Goal: Information Seeking & Learning: Compare options

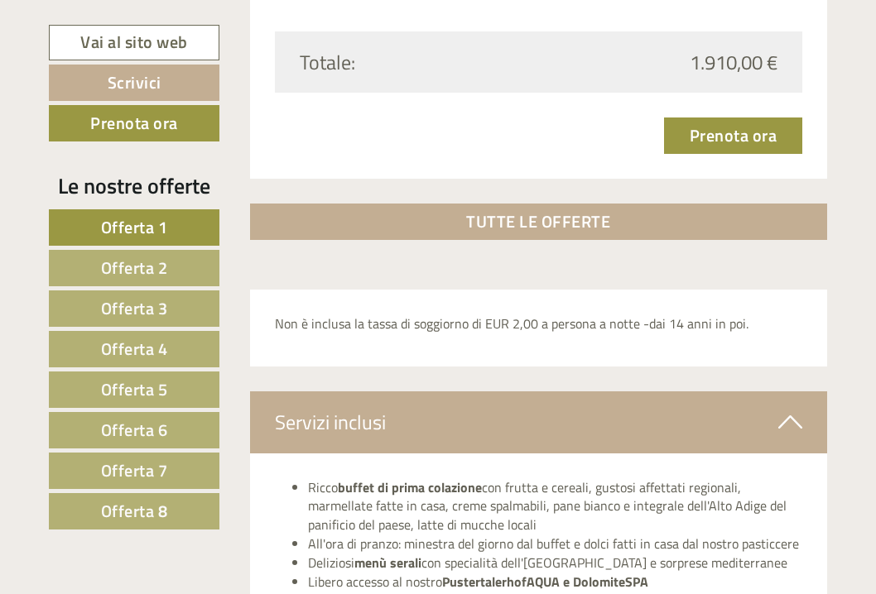
scroll to position [5150, 1]
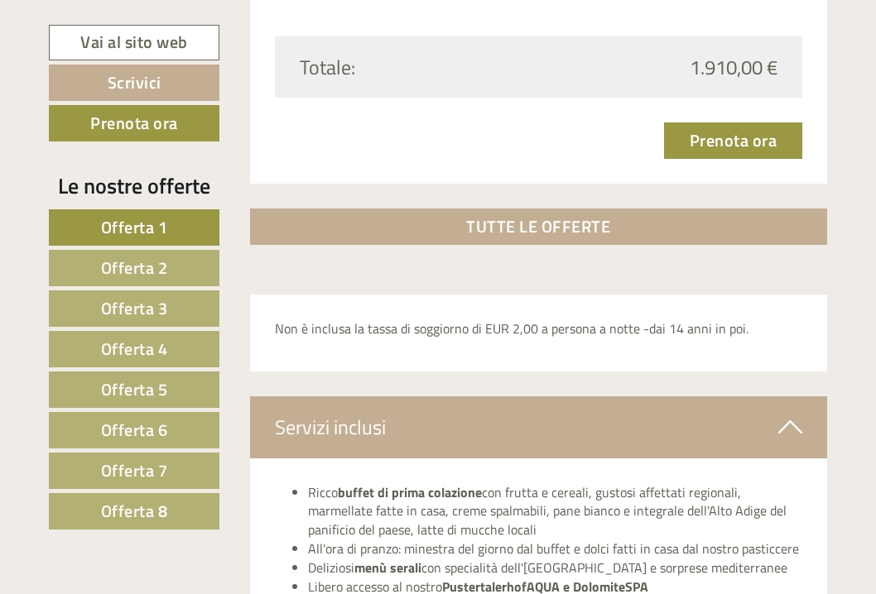
click at [167, 393] on link "Offerta 5" at bounding box center [134, 390] width 171 height 36
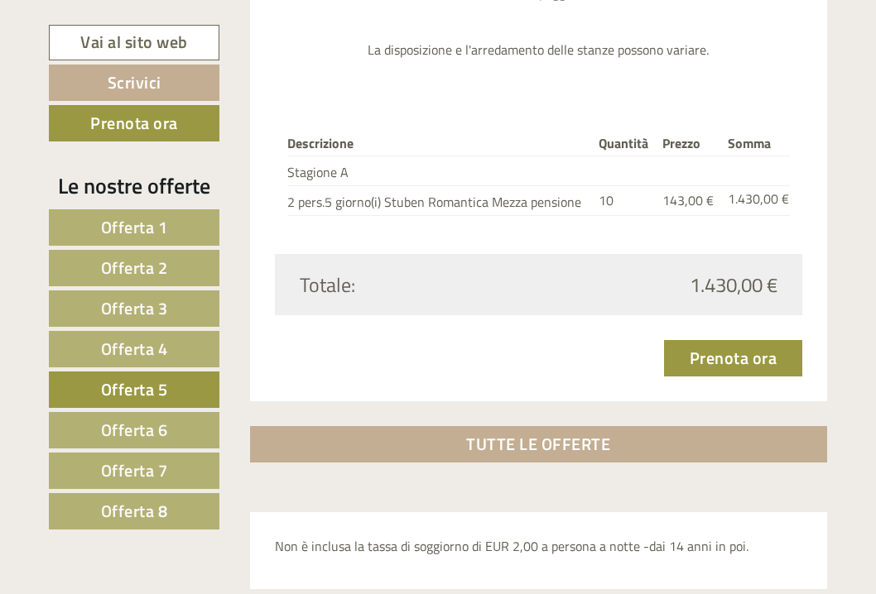
scroll to position [2019, 0]
click at [118, 425] on span "Offerta 6" at bounding box center [134, 430] width 67 height 26
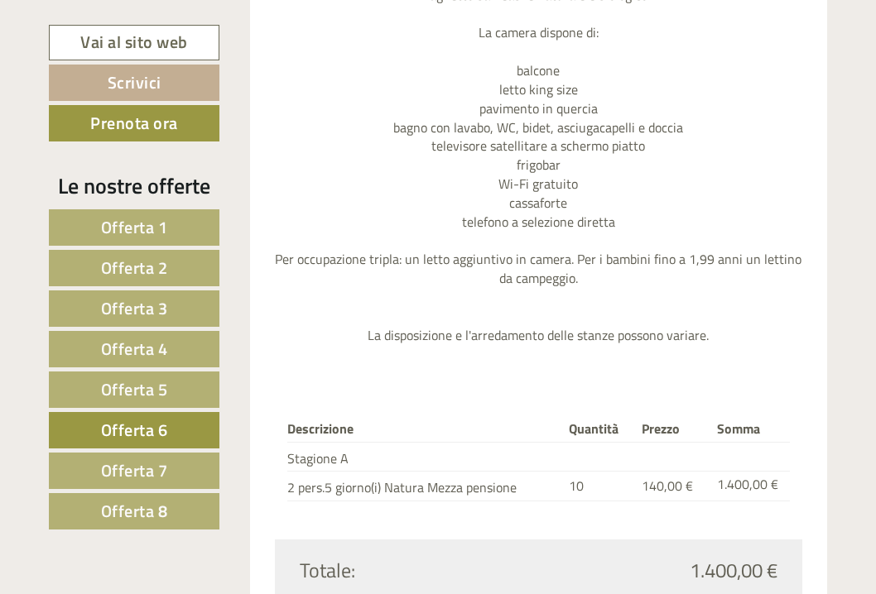
scroll to position [1737, 0]
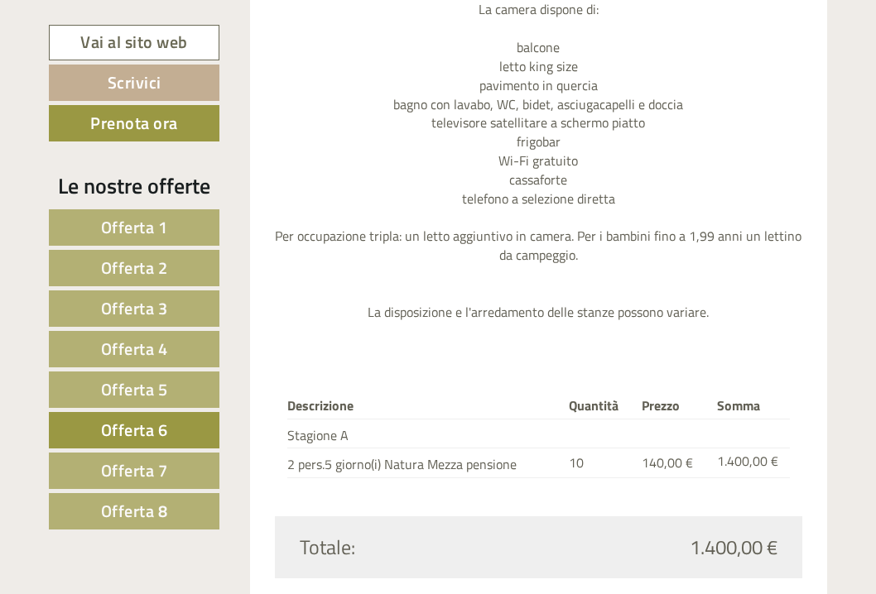
click at [92, 466] on link "Offerta 7" at bounding box center [134, 471] width 171 height 36
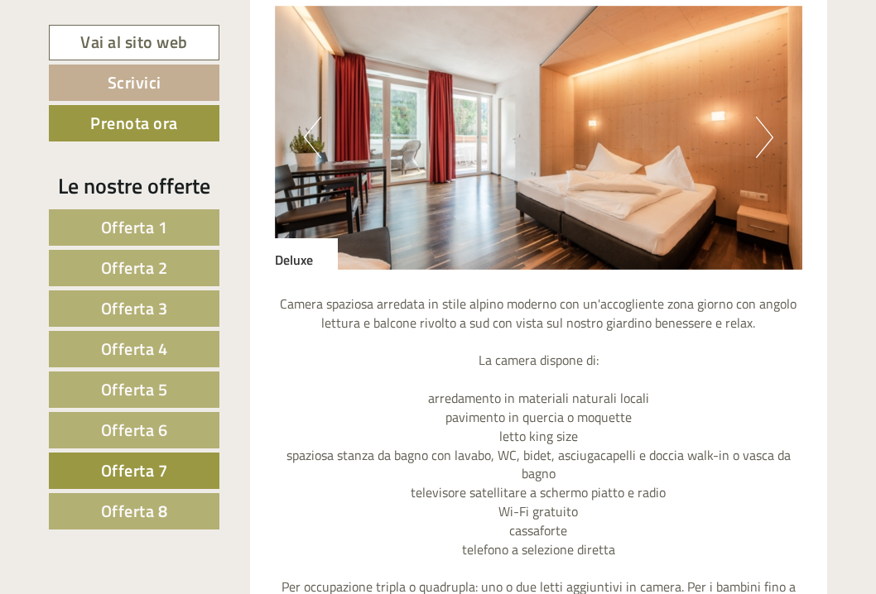
scroll to position [1391, 0]
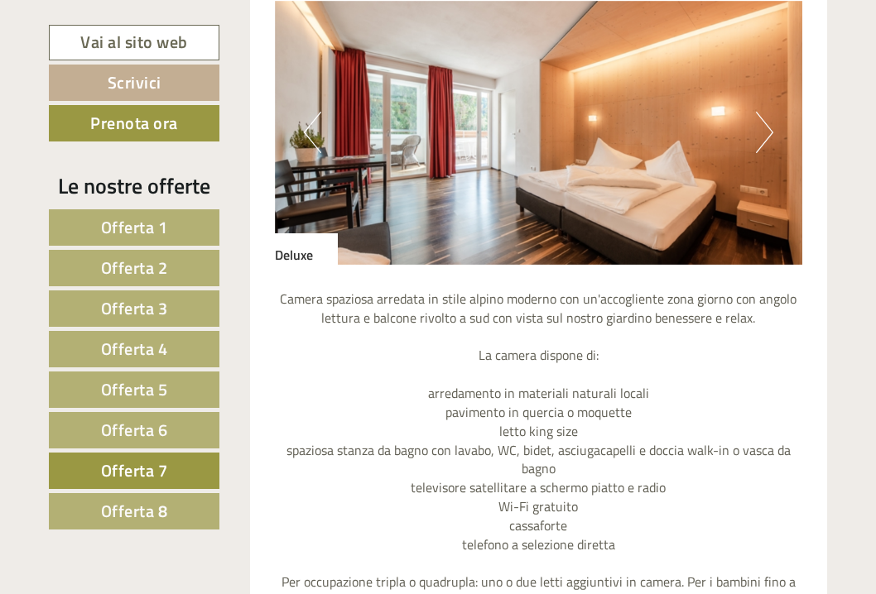
click at [764, 135] on button "Next" at bounding box center [764, 132] width 17 height 41
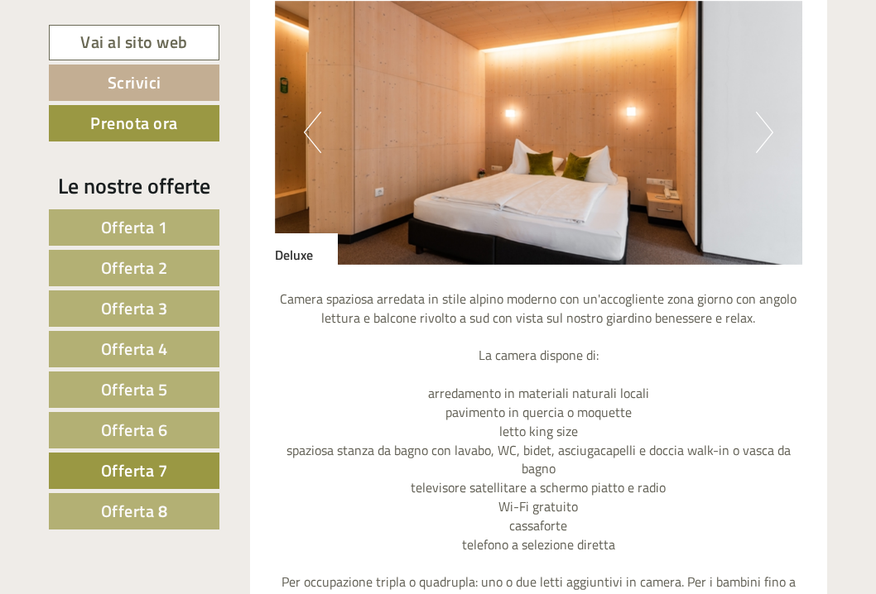
click at [764, 135] on button "Next" at bounding box center [764, 132] width 17 height 41
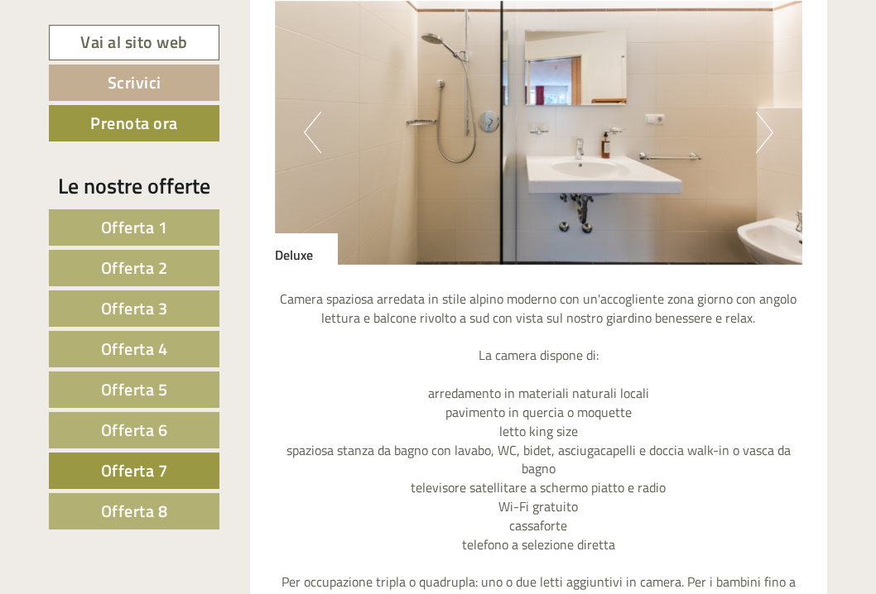
click at [764, 135] on button "Next" at bounding box center [764, 132] width 17 height 41
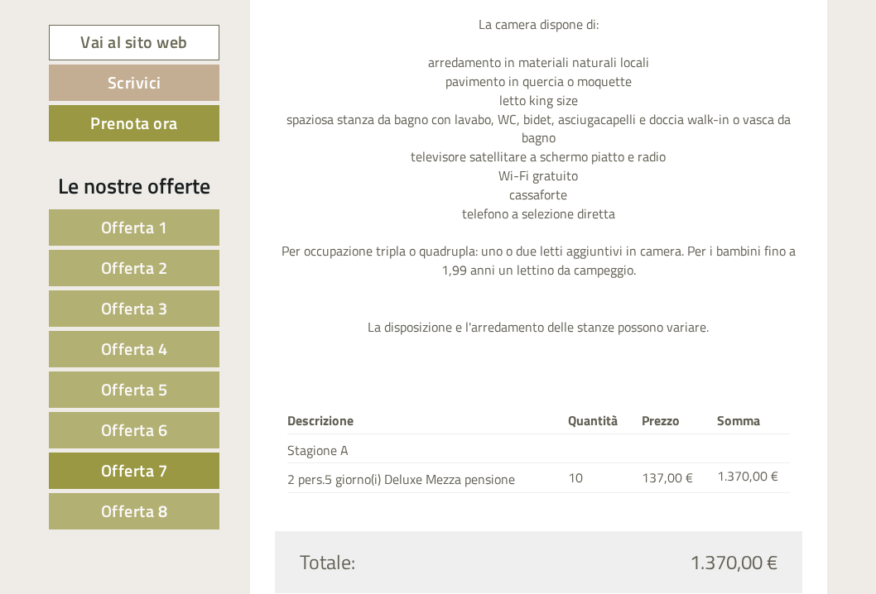
scroll to position [1733, 0]
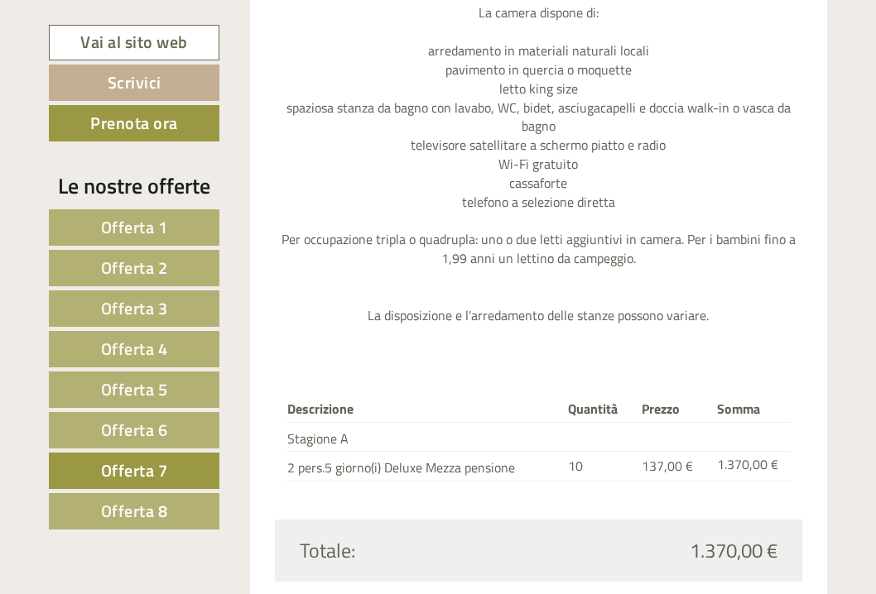
click at [157, 513] on span "Offerta 8" at bounding box center [134, 511] width 67 height 26
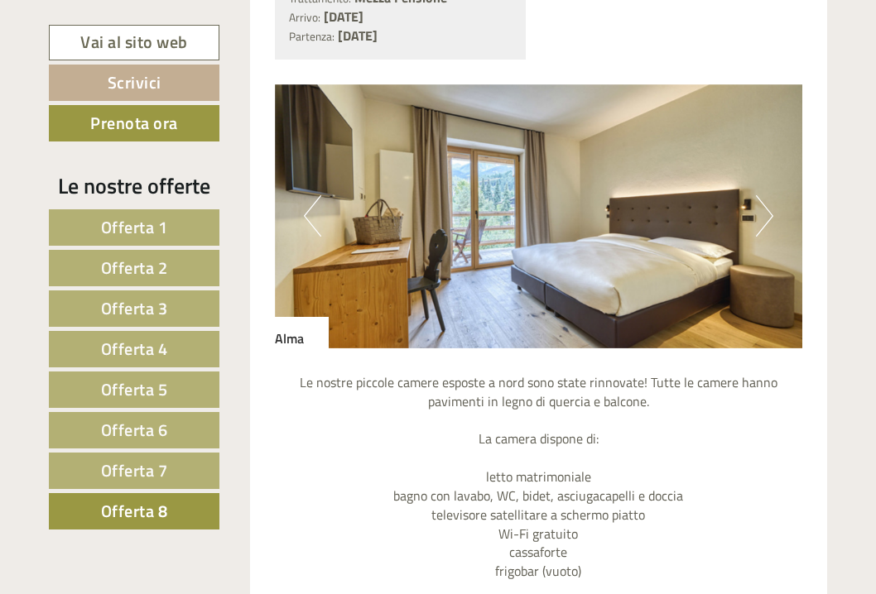
scroll to position [1313, 0]
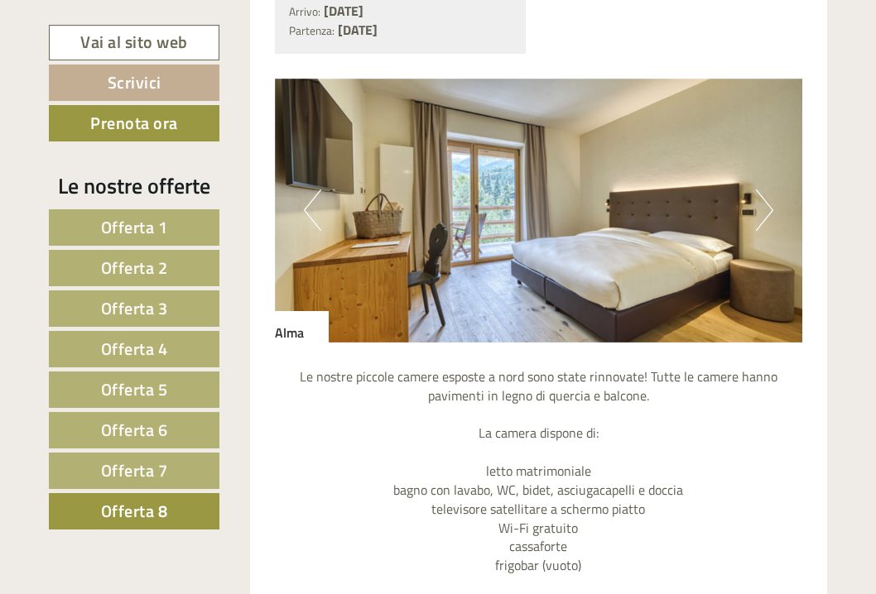
click at [763, 204] on button "Next" at bounding box center [764, 210] width 17 height 41
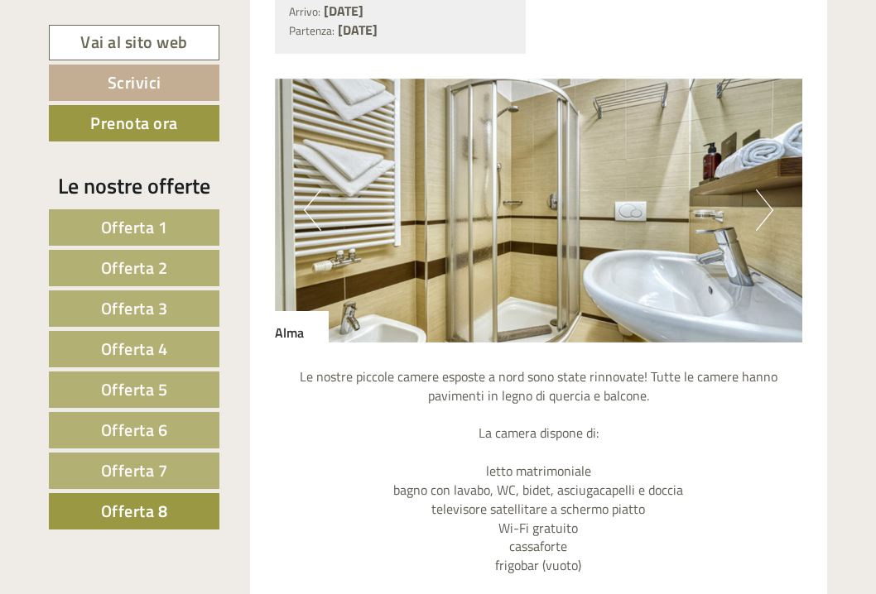
click at [763, 204] on button "Next" at bounding box center [764, 210] width 17 height 41
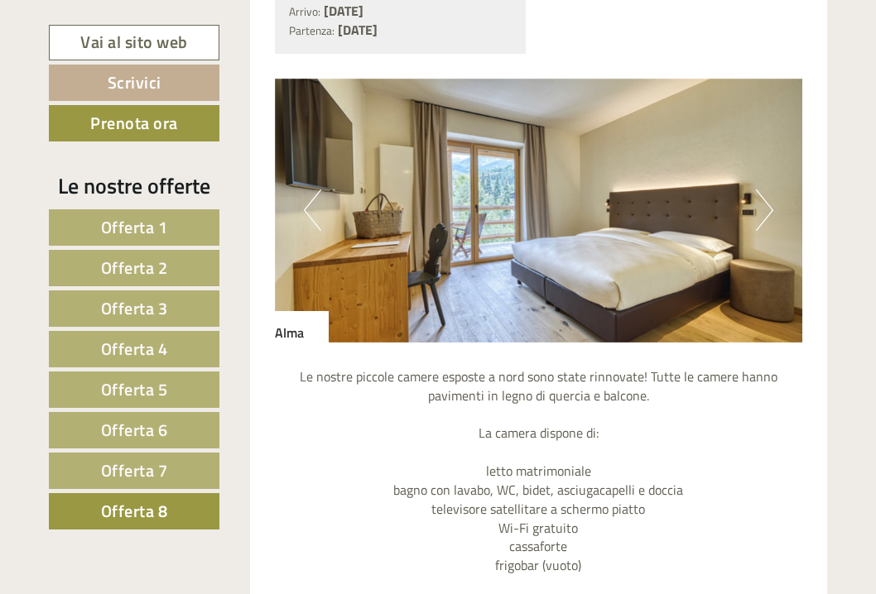
click at [763, 204] on button "Next" at bounding box center [764, 210] width 17 height 41
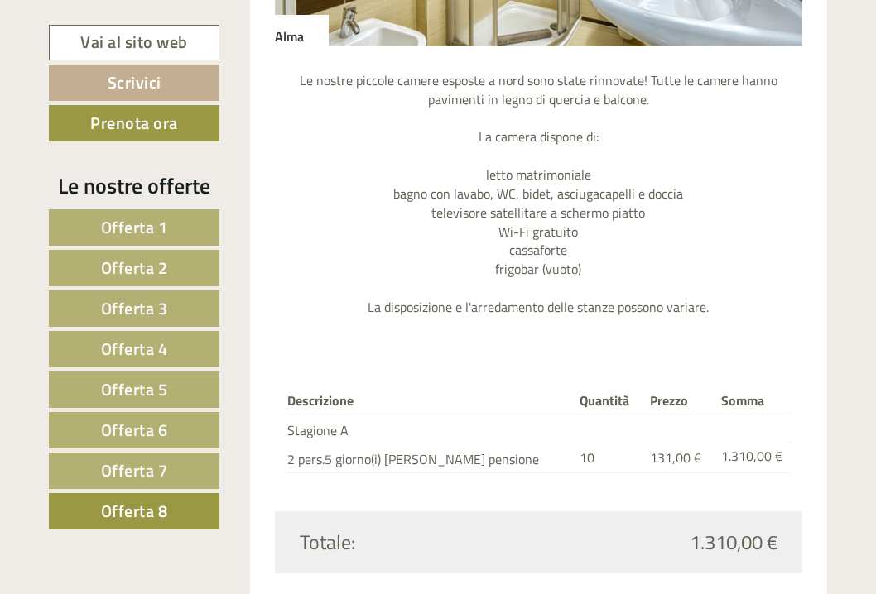
scroll to position [1613, 0]
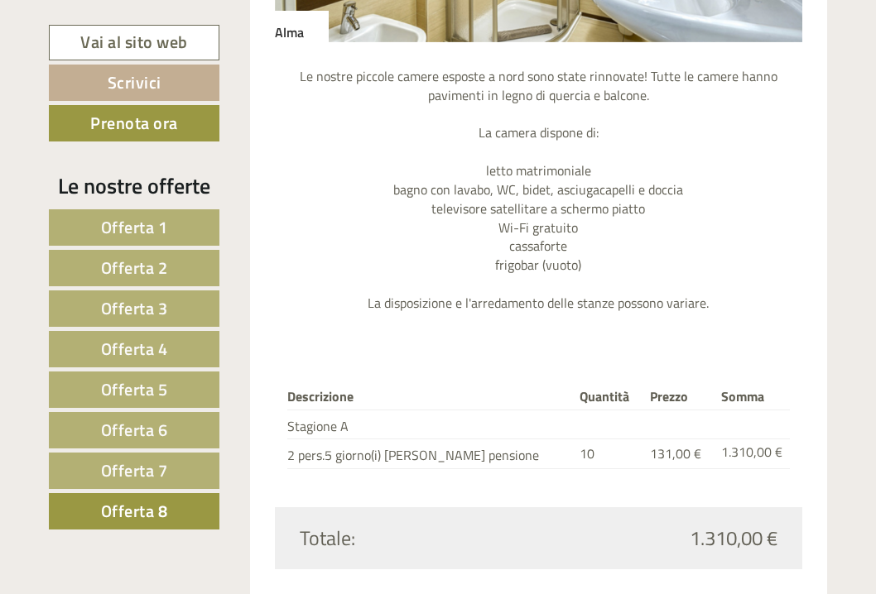
click at [97, 464] on link "Offerta 7" at bounding box center [134, 471] width 171 height 36
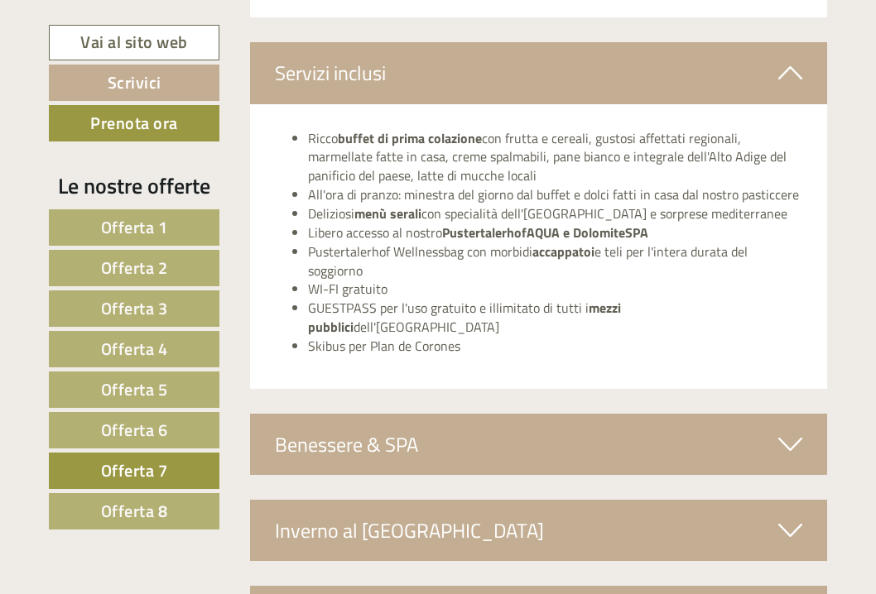
scroll to position [2577, 0]
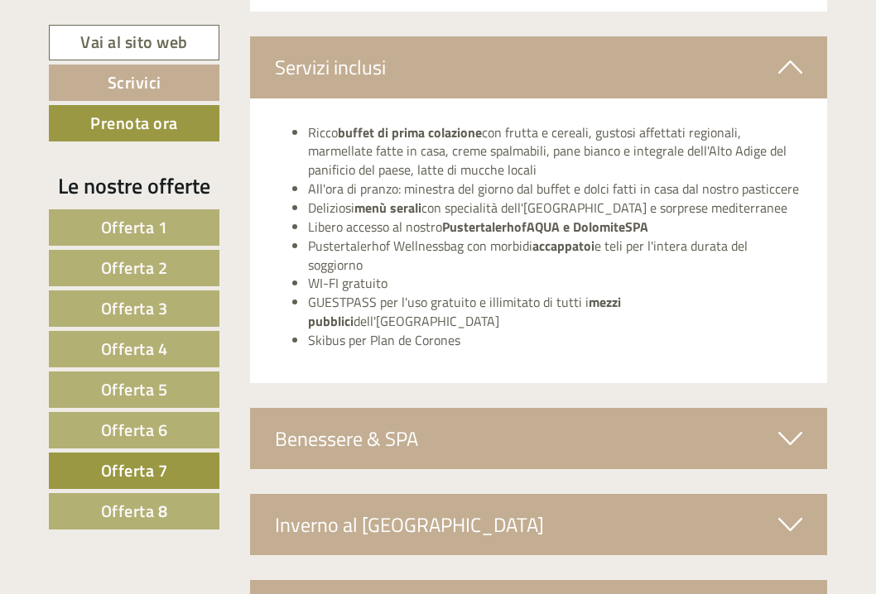
click at [551, 408] on div "Benessere & SPA" at bounding box center [539, 438] width 578 height 61
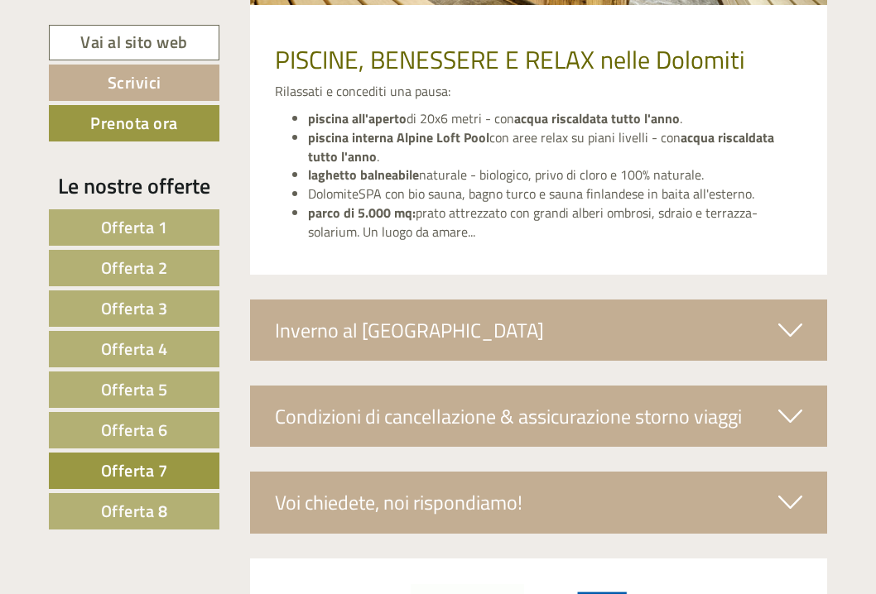
scroll to position [3326, 0]
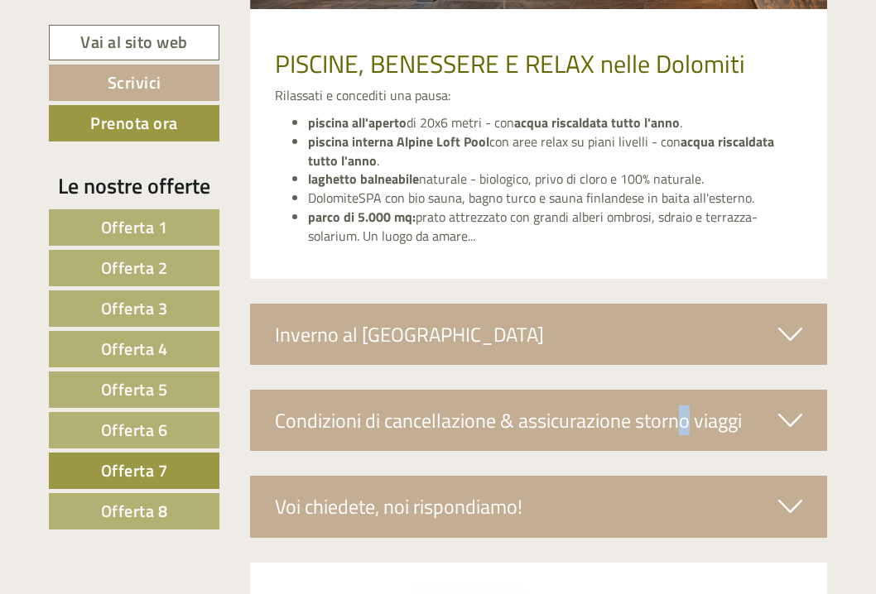
click at [574, 390] on div "Condizioni di cancellazione & assicurazione storno viaggi" at bounding box center [539, 420] width 578 height 61
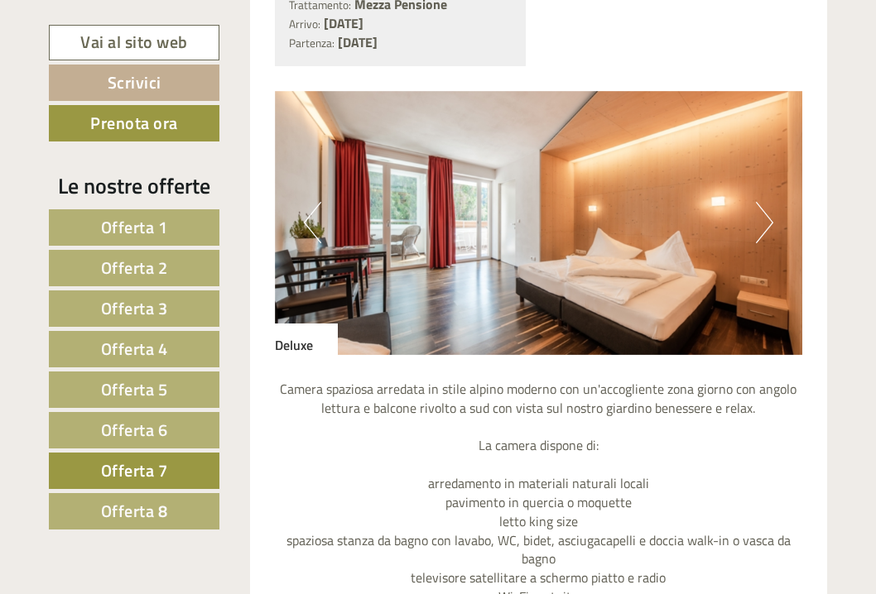
scroll to position [1280, 0]
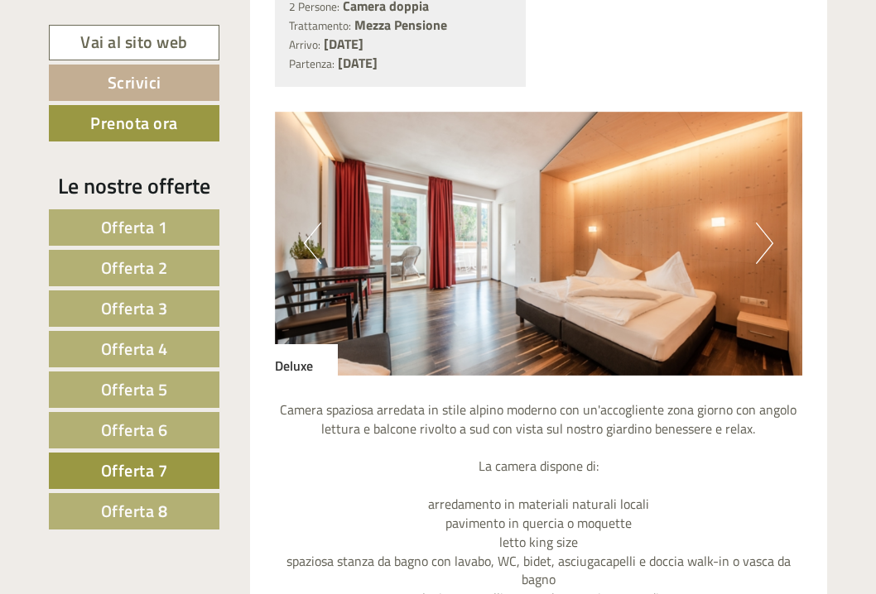
click at [757, 253] on button "Next" at bounding box center [764, 243] width 17 height 41
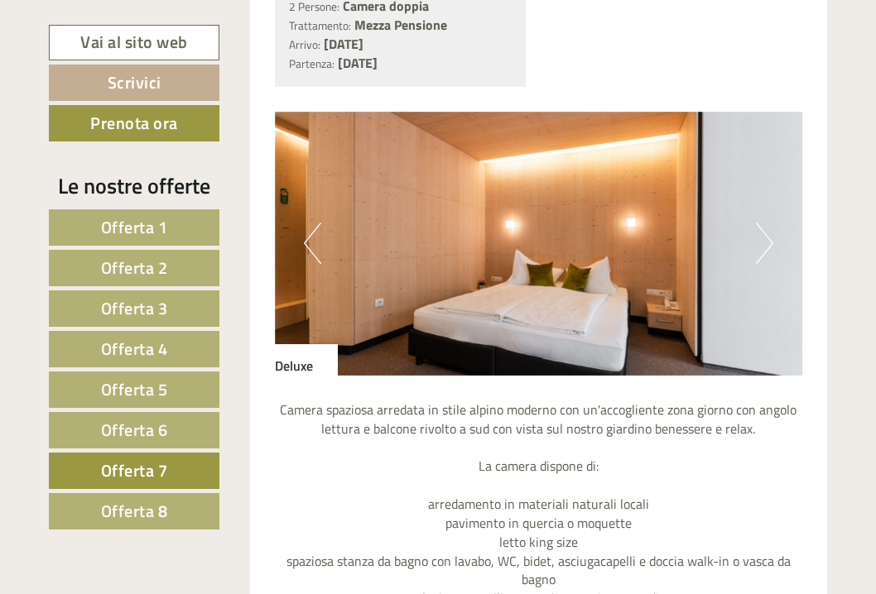
drag, startPoint x: 757, startPoint y: 253, endPoint x: 758, endPoint y: 237, distance: 16.6
click at [758, 237] on button "Next" at bounding box center [764, 243] width 17 height 41
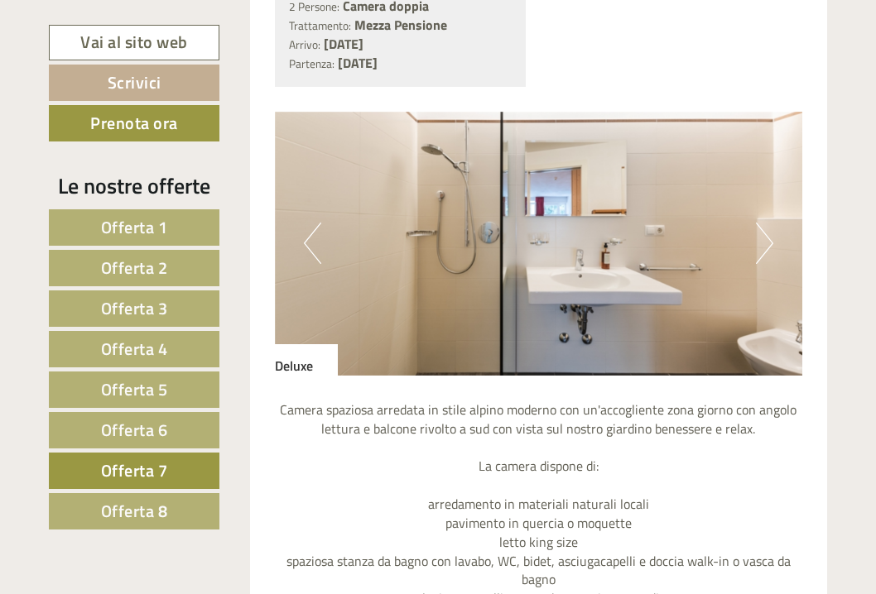
click at [758, 237] on button "Next" at bounding box center [764, 243] width 17 height 41
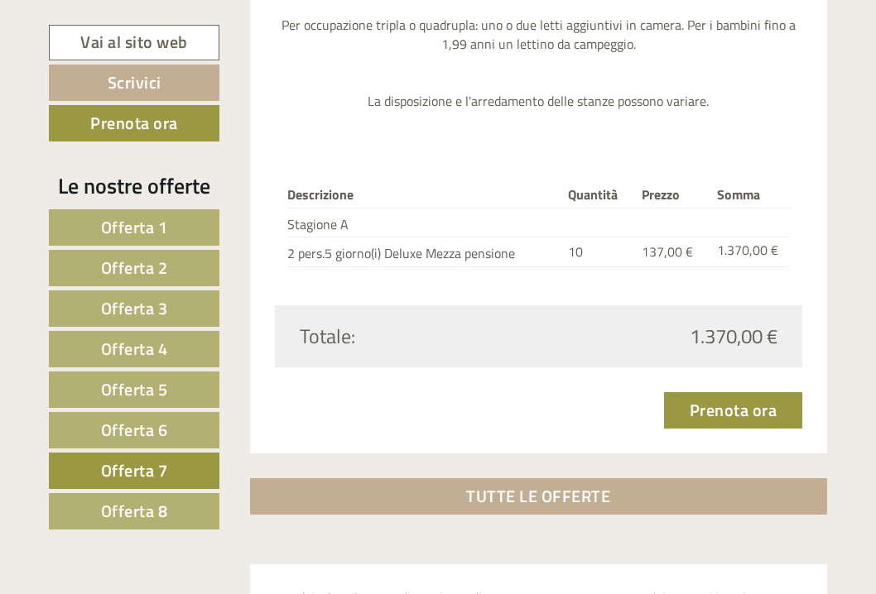
scroll to position [1950, 0]
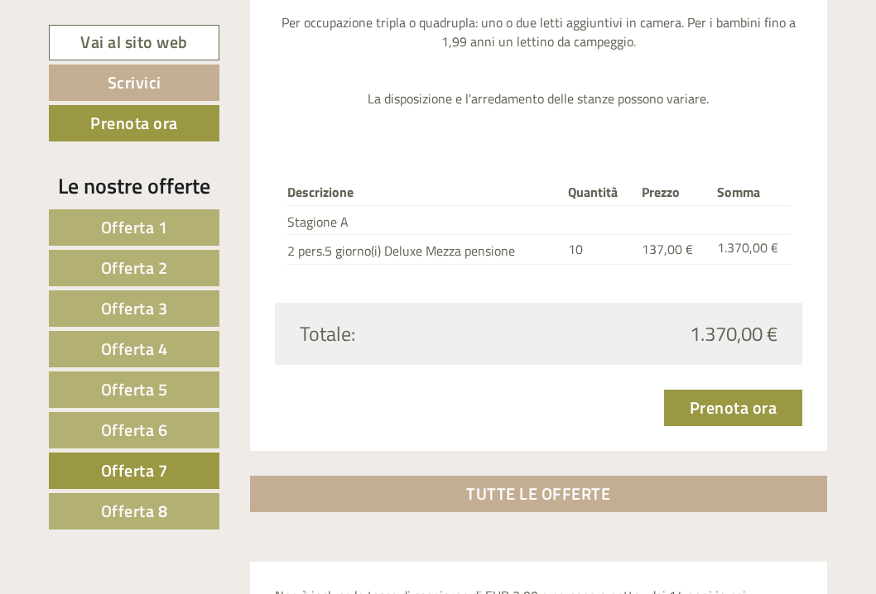
click at [158, 516] on span "Offerta 8" at bounding box center [134, 511] width 67 height 26
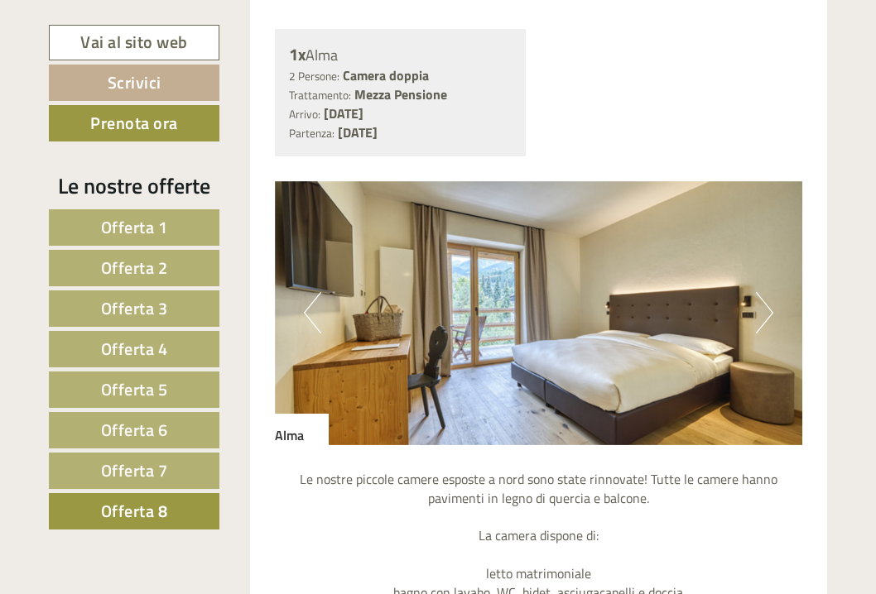
scroll to position [1216, 0]
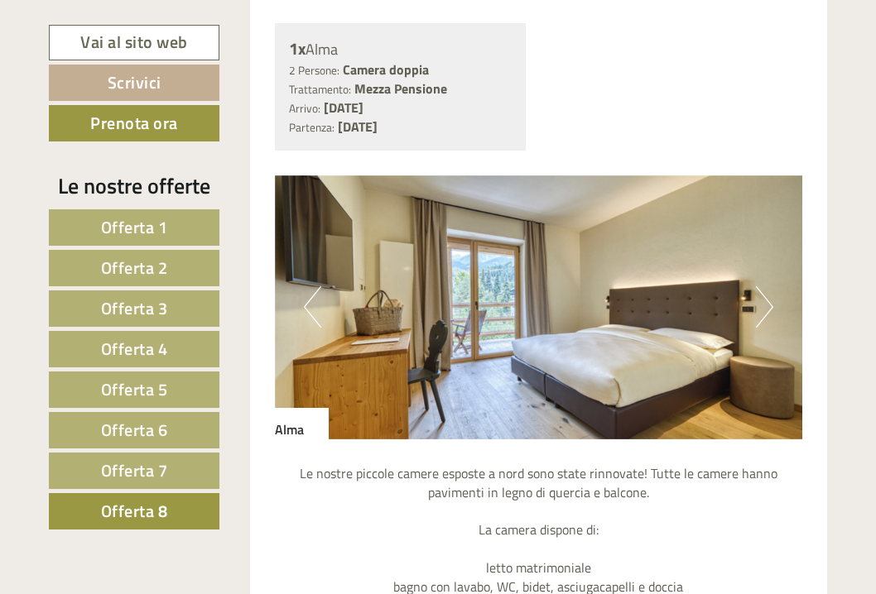
click at [759, 309] on button "Next" at bounding box center [764, 306] width 17 height 41
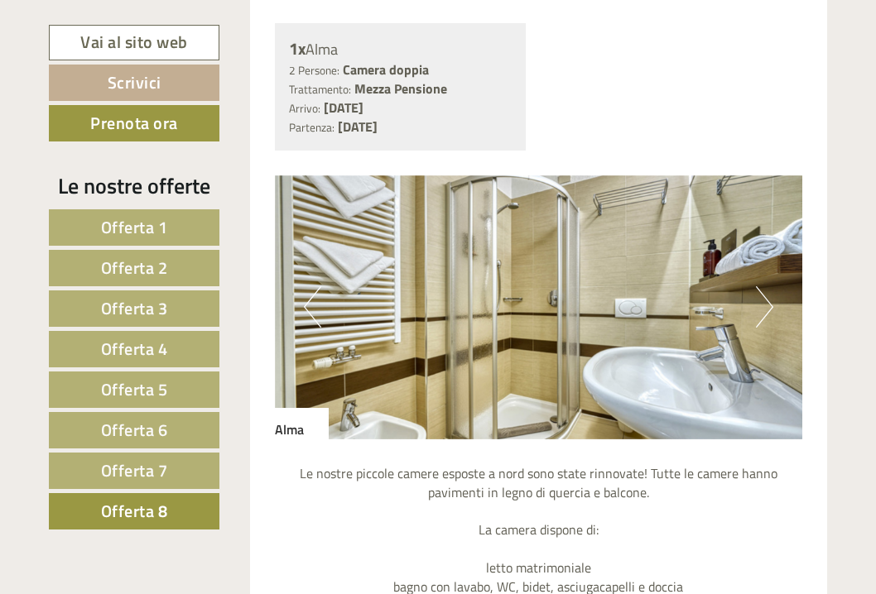
click at [759, 309] on button "Next" at bounding box center [764, 306] width 17 height 41
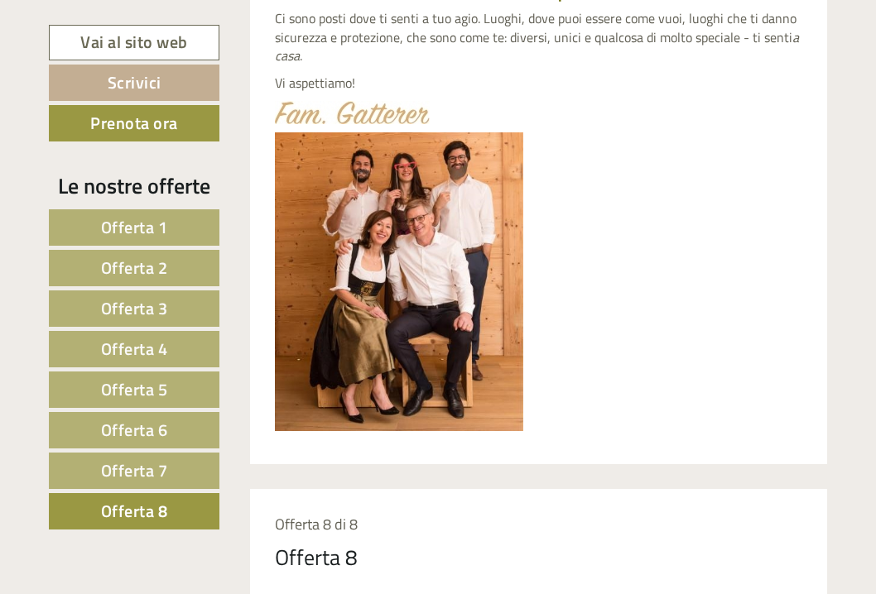
scroll to position [644, 1]
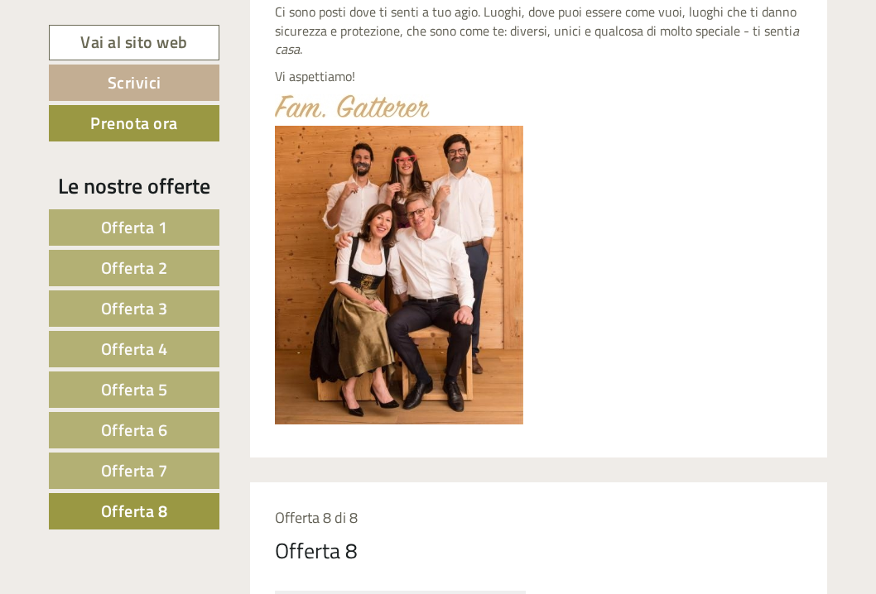
click at [136, 468] on span "Offerta 7" at bounding box center [134, 471] width 67 height 26
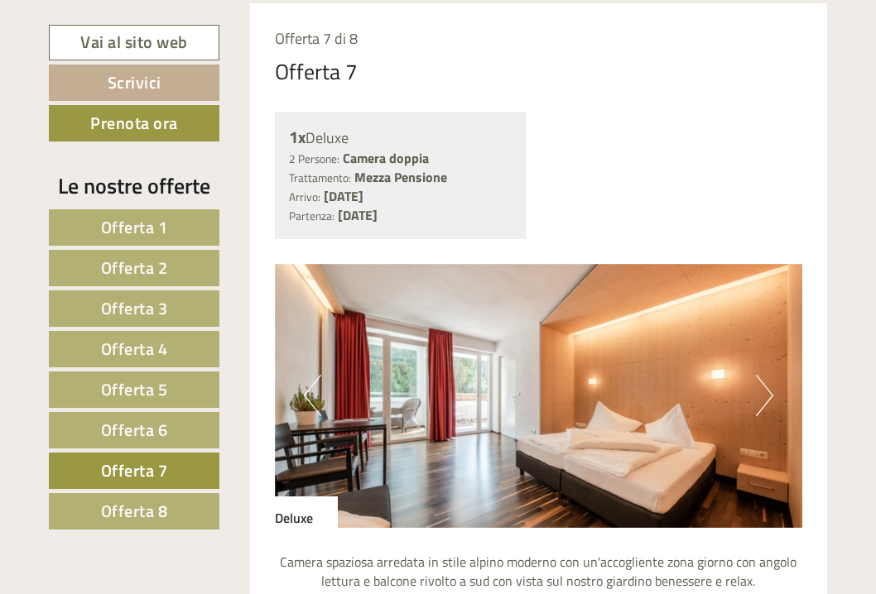
click at [156, 430] on span "Offerta 6" at bounding box center [134, 430] width 67 height 26
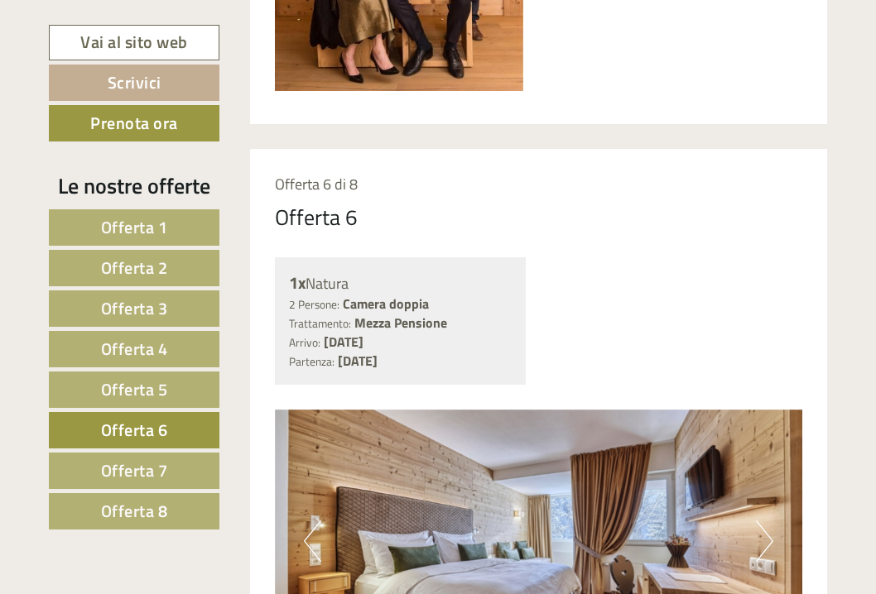
click at [169, 382] on link "Offerta 5" at bounding box center [134, 390] width 171 height 36
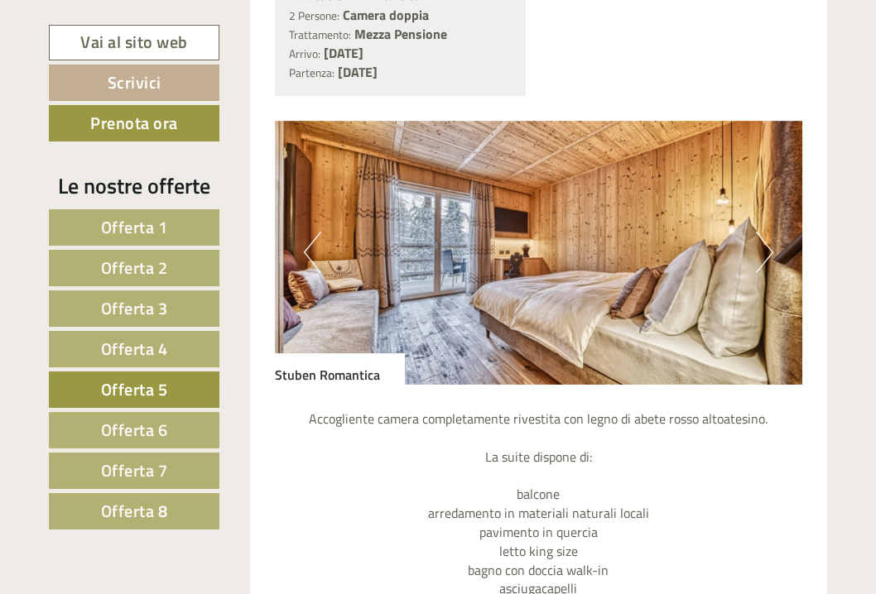
scroll to position [1286, 0]
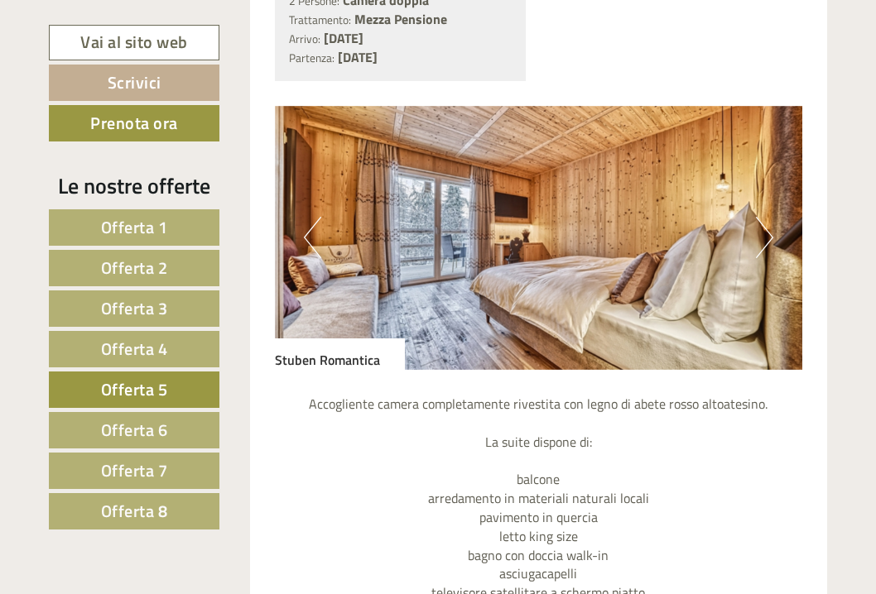
click at [763, 228] on button "Next" at bounding box center [764, 237] width 17 height 41
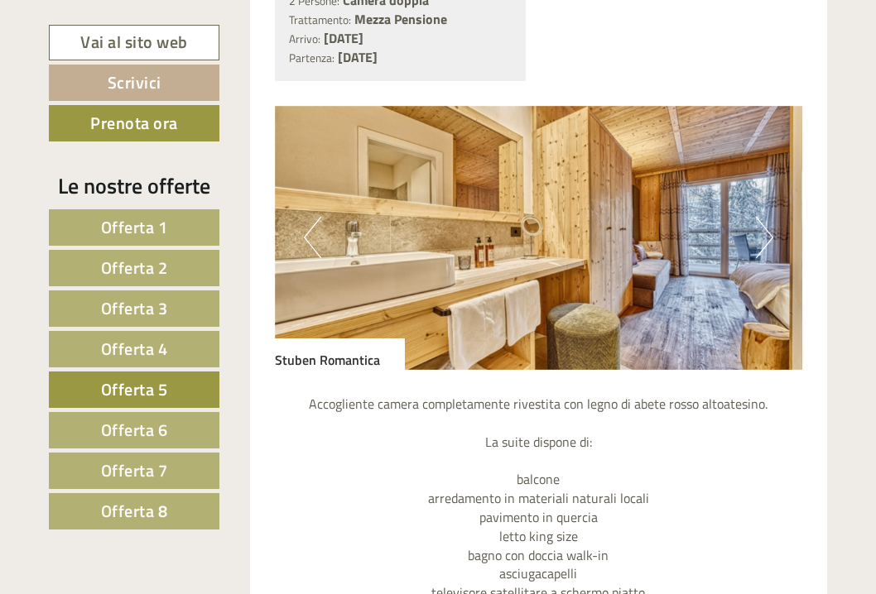
click at [763, 228] on button "Next" at bounding box center [764, 237] width 17 height 41
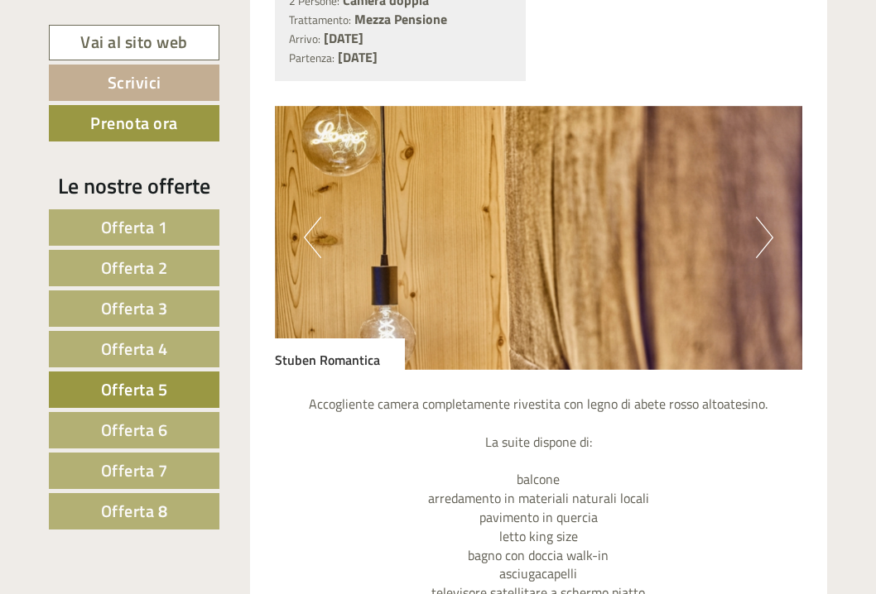
click at [763, 228] on button "Next" at bounding box center [764, 237] width 17 height 41
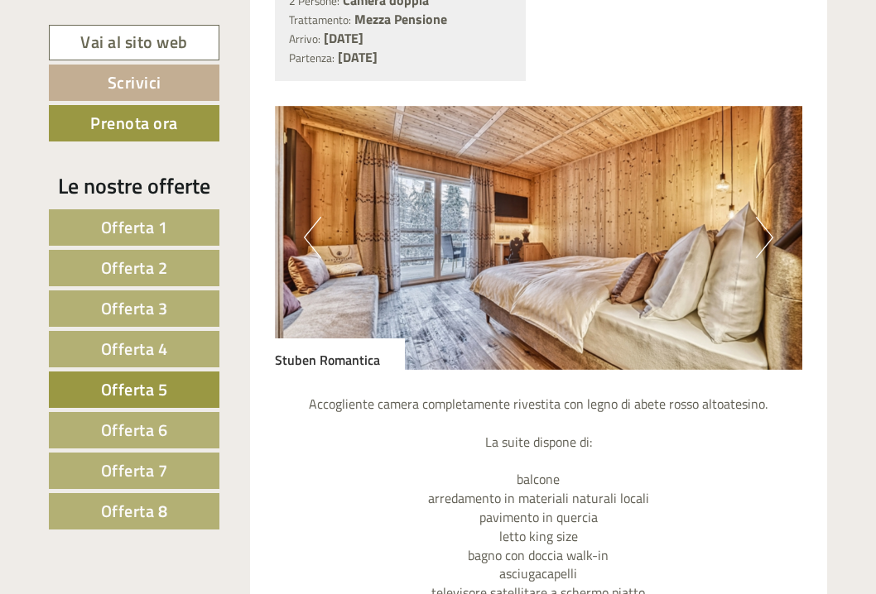
click at [763, 228] on button "Next" at bounding box center [764, 237] width 17 height 41
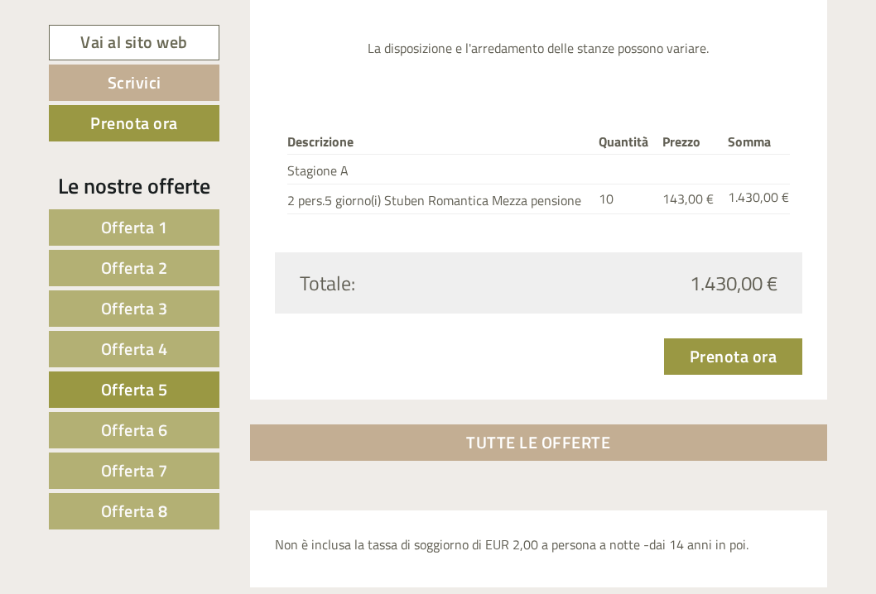
scroll to position [1973, 0]
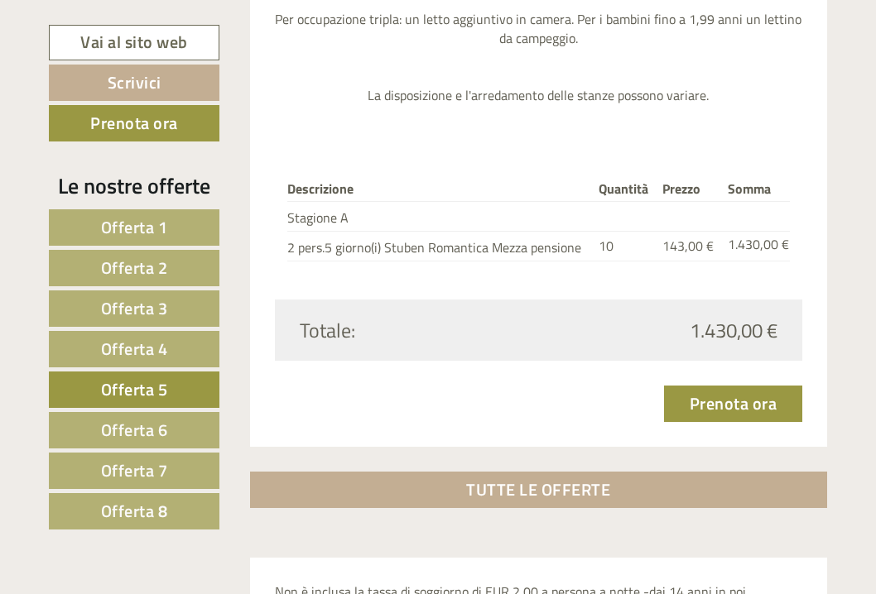
click at [171, 382] on link "Offerta 5" at bounding box center [134, 390] width 171 height 36
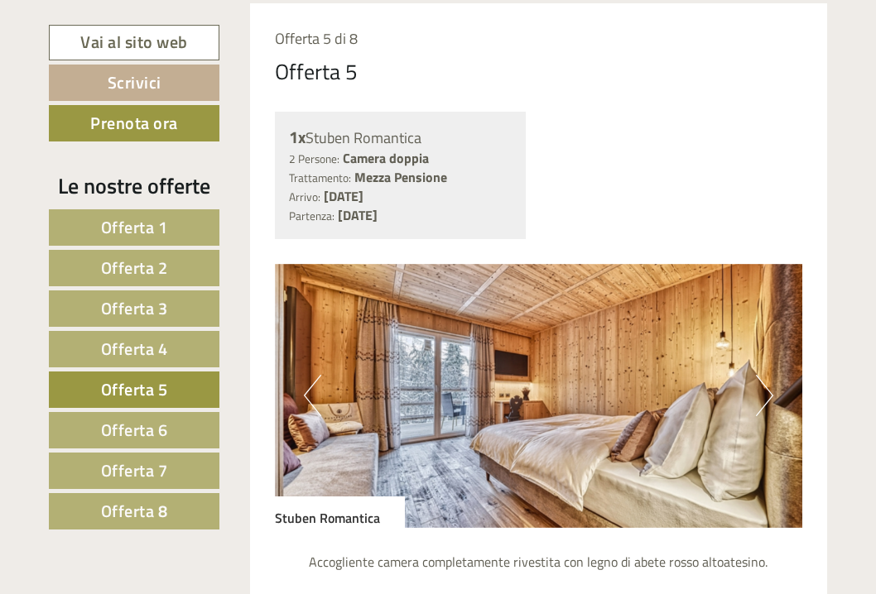
click at [186, 425] on link "Offerta 6" at bounding box center [134, 430] width 171 height 36
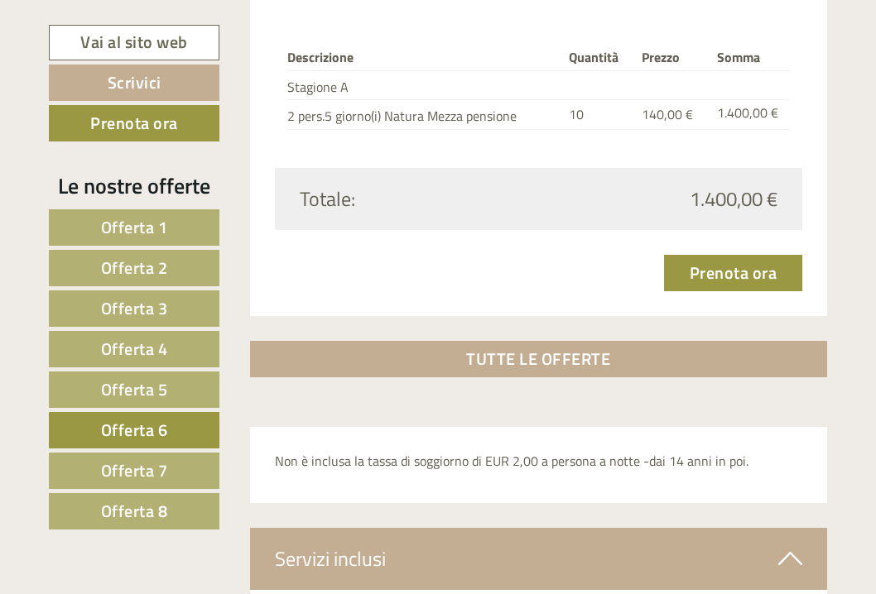
scroll to position [2085, 0]
click at [151, 469] on span "Offerta 7" at bounding box center [134, 471] width 67 height 26
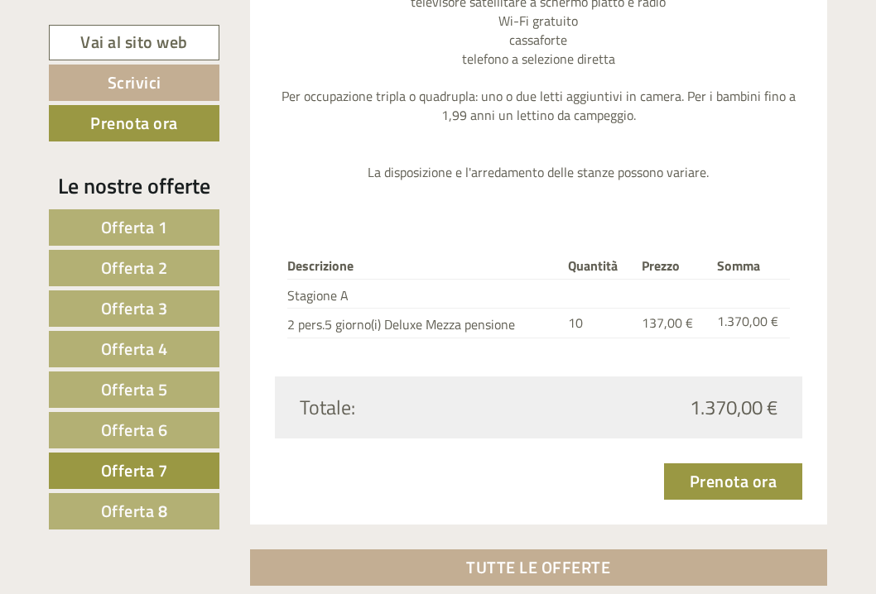
scroll to position [1877, 0]
click at [140, 512] on span "Offerta 8" at bounding box center [134, 511] width 67 height 26
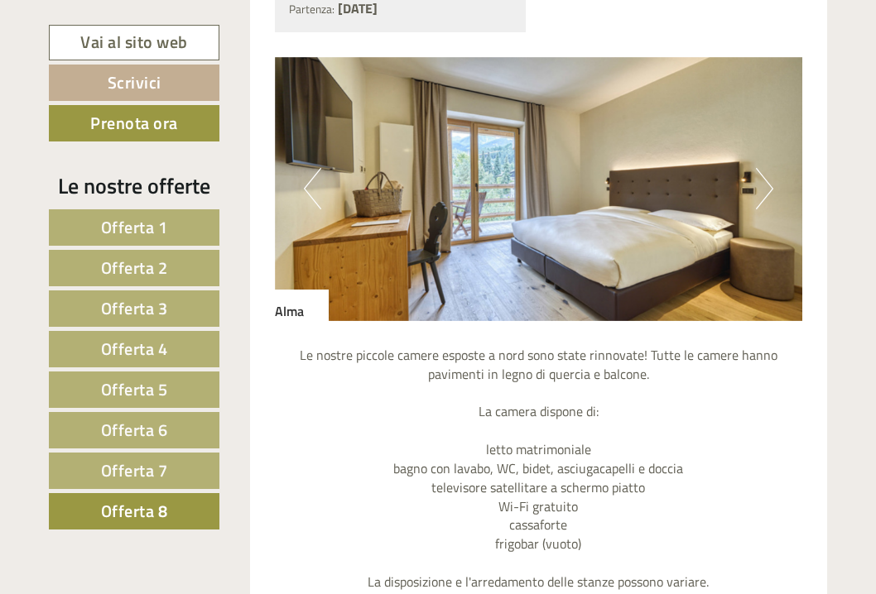
scroll to position [1334, 0]
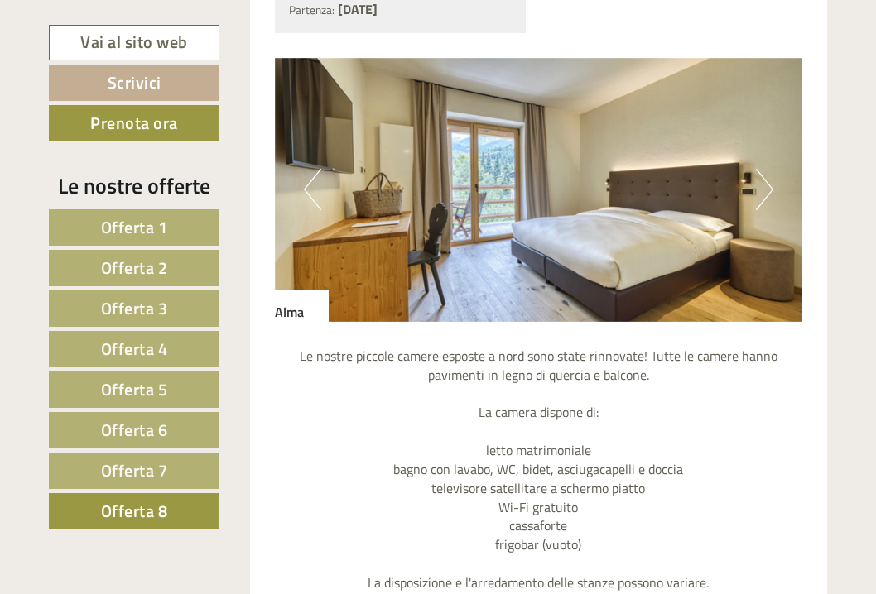
click at [171, 416] on link "Offerta 6" at bounding box center [134, 430] width 171 height 36
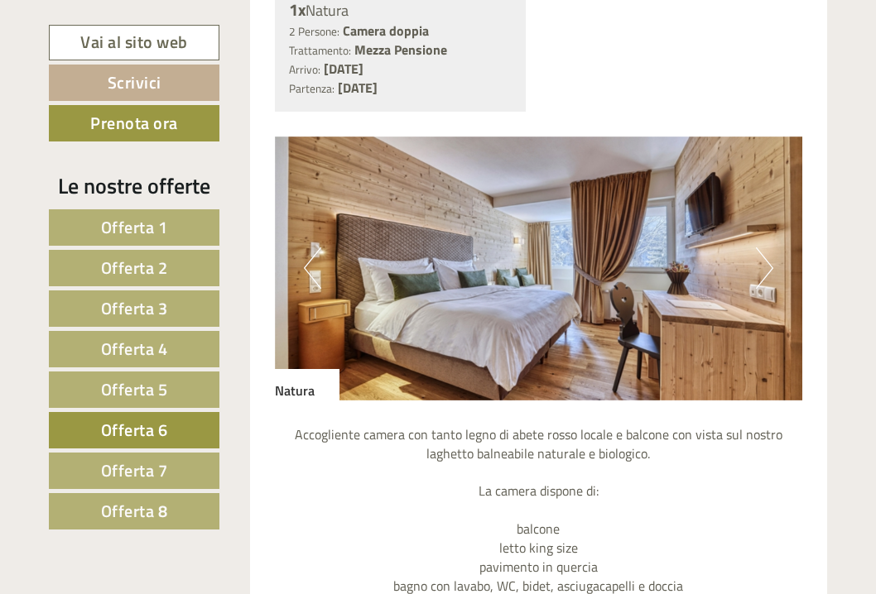
scroll to position [1243, 0]
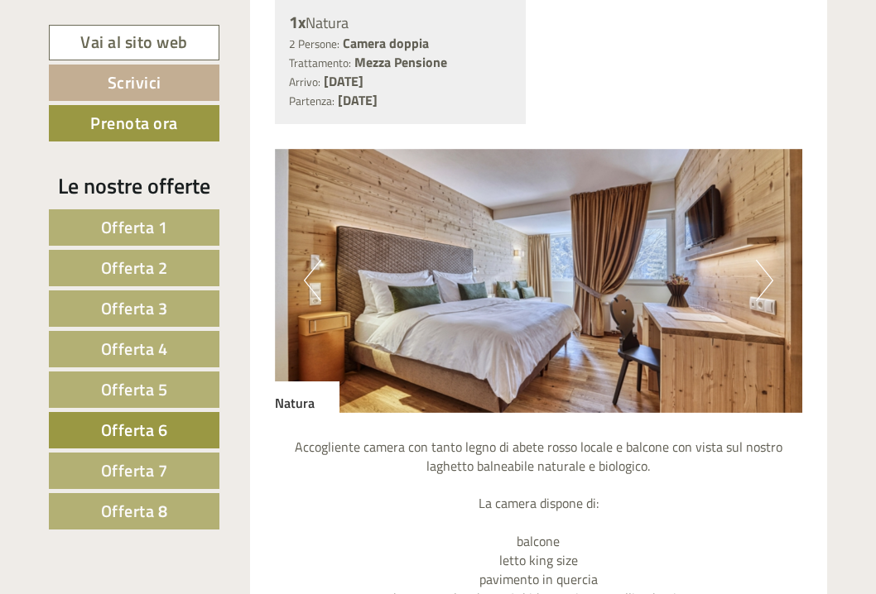
click at [156, 391] on span "Offerta 5" at bounding box center [134, 390] width 67 height 26
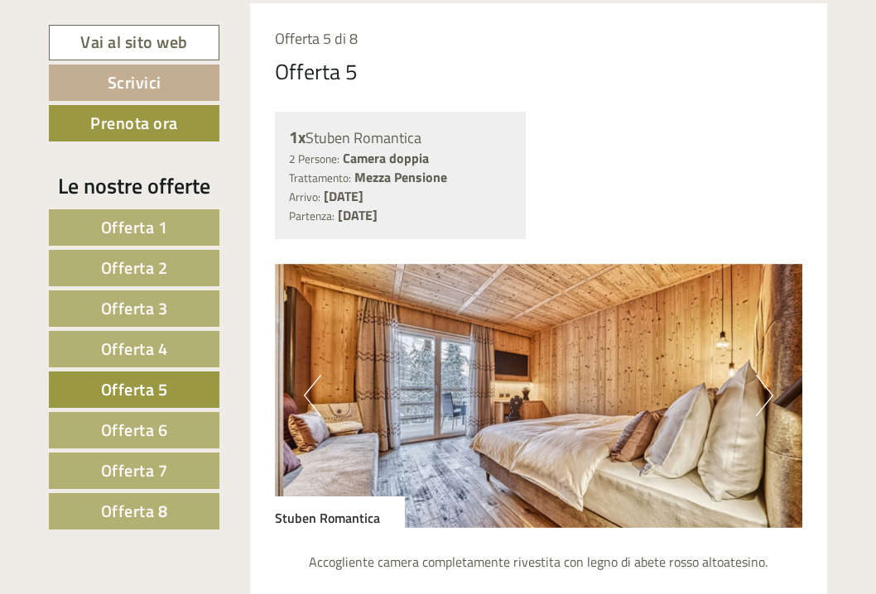
click at [156, 413] on link "Offerta 6" at bounding box center [134, 430] width 171 height 36
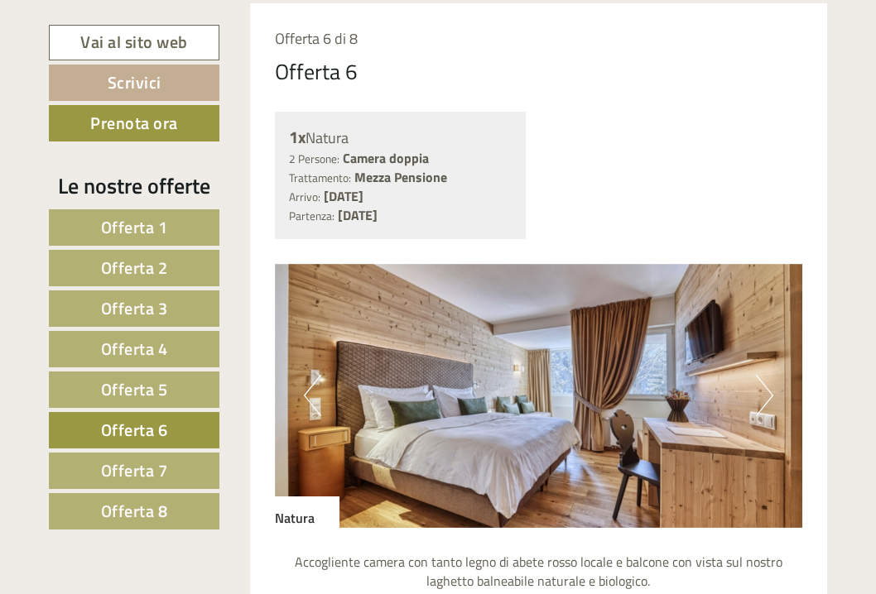
click at [151, 475] on span "Offerta 7" at bounding box center [134, 471] width 67 height 26
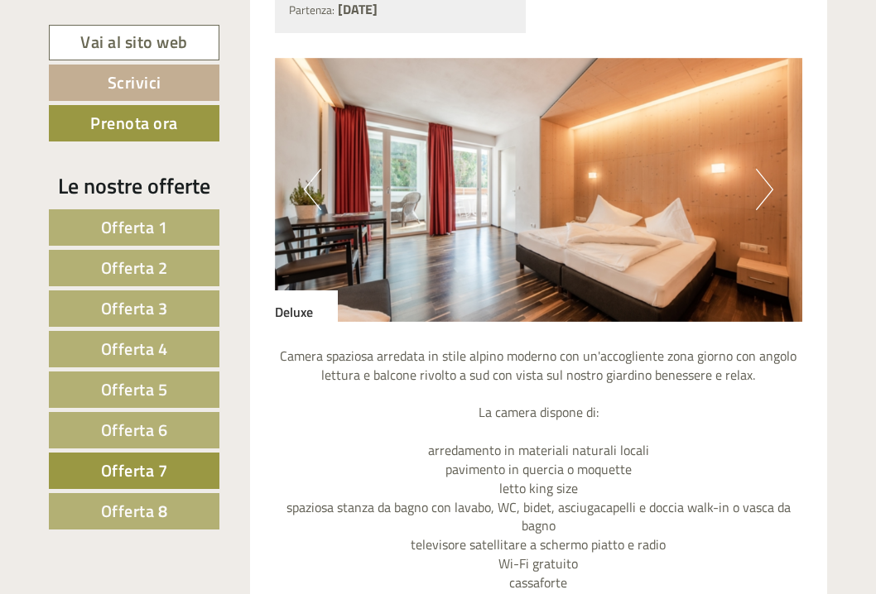
scroll to position [1346, 0]
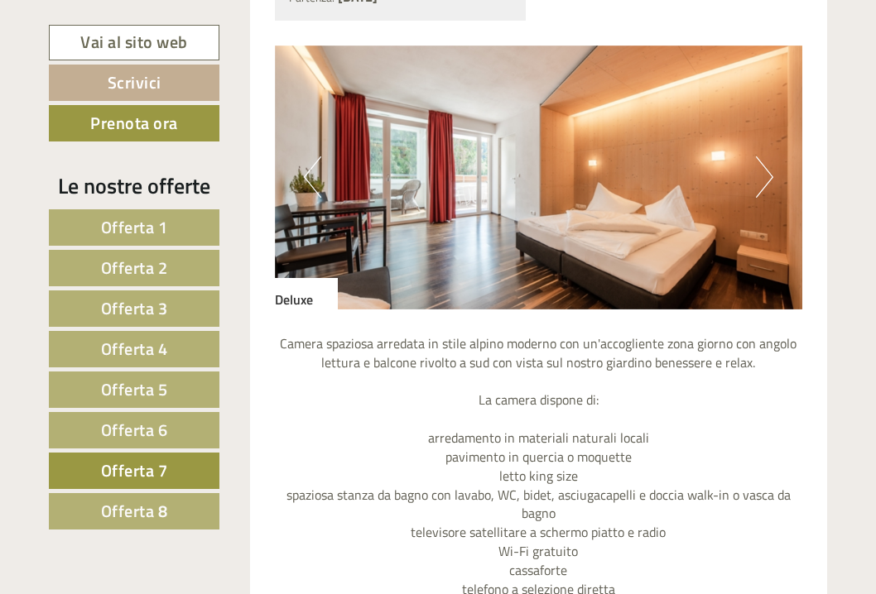
click at [758, 162] on button "Next" at bounding box center [764, 176] width 17 height 41
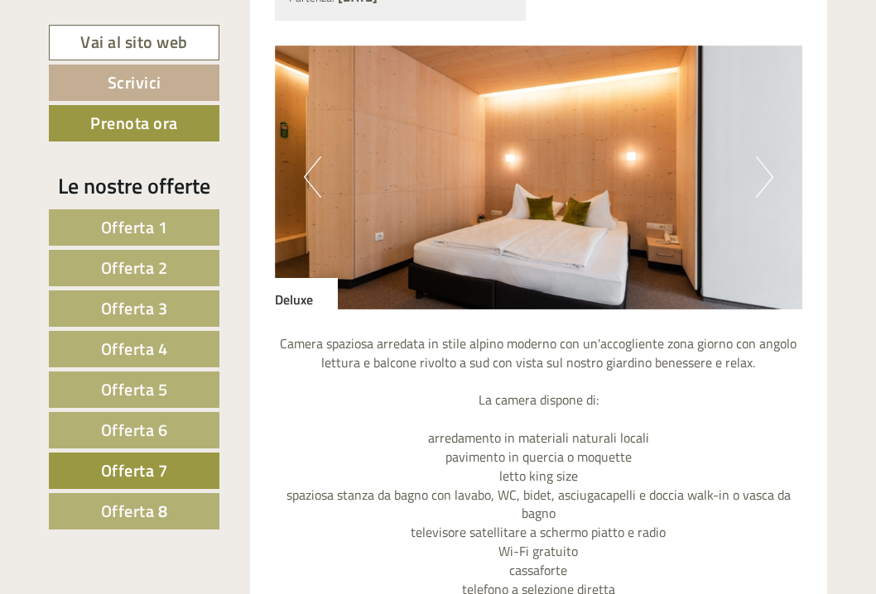
click at [758, 163] on button "Next" at bounding box center [764, 176] width 17 height 41
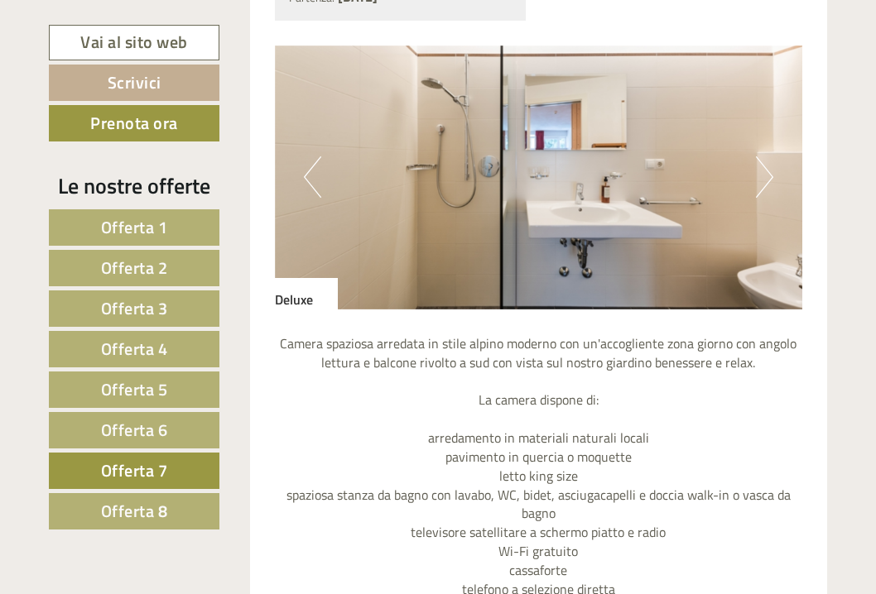
click at [758, 163] on button "Next" at bounding box center [764, 176] width 17 height 41
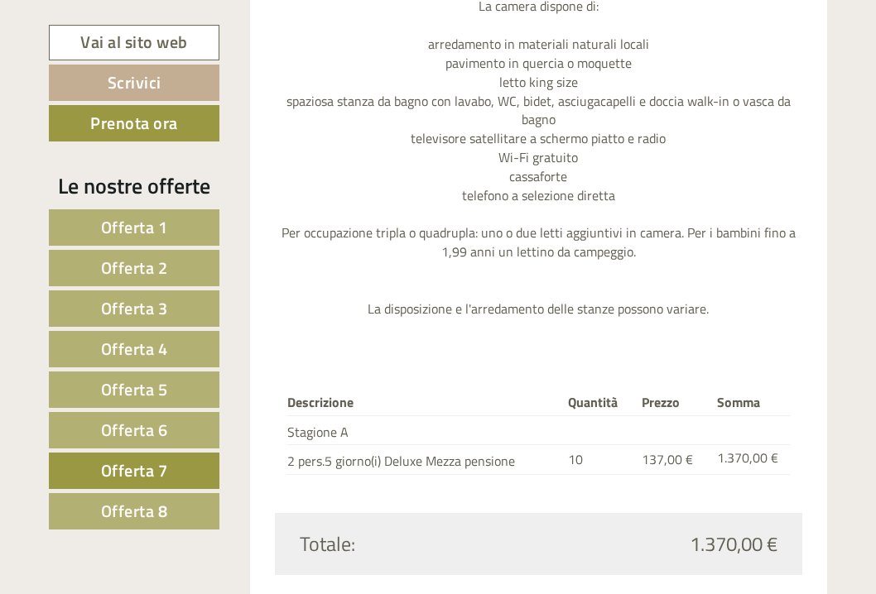
click at [151, 420] on span "Offerta 6" at bounding box center [134, 430] width 67 height 26
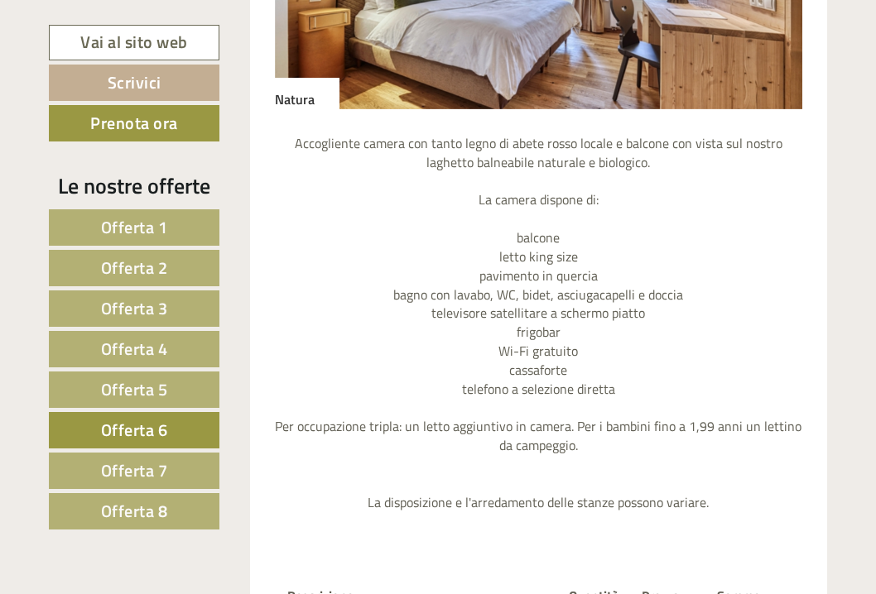
scroll to position [1522, 0]
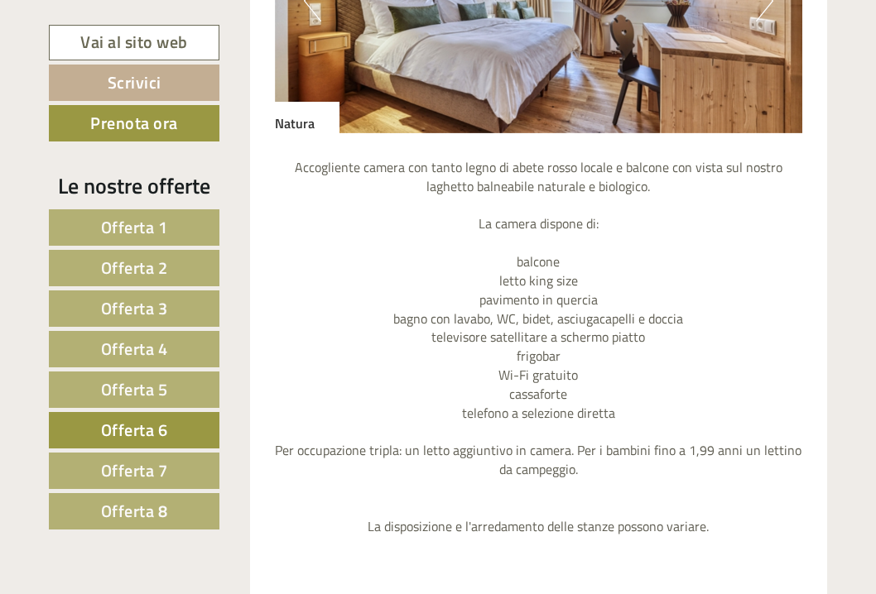
click at [166, 382] on span "Offerta 5" at bounding box center [134, 390] width 67 height 26
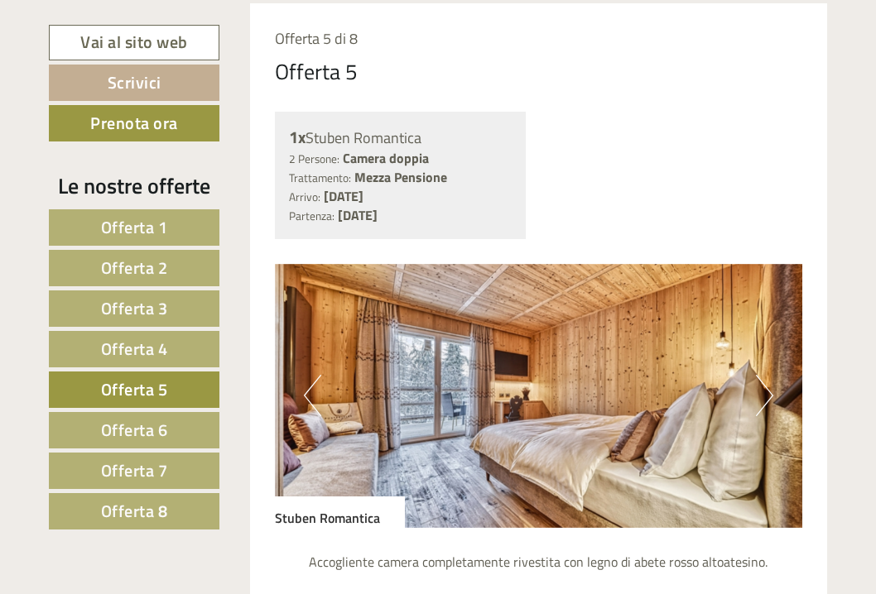
click at [139, 435] on span "Offerta 6" at bounding box center [134, 430] width 67 height 26
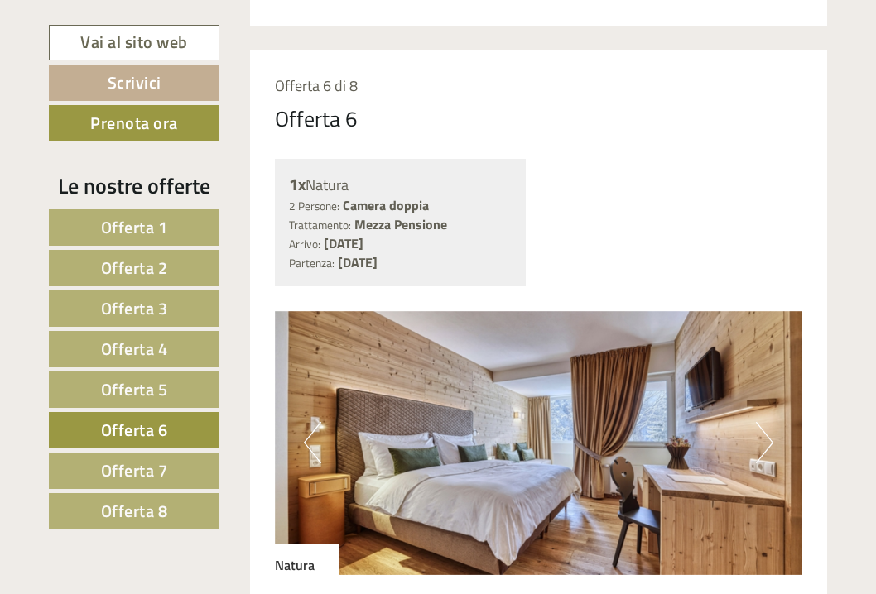
scroll to position [1202, 0]
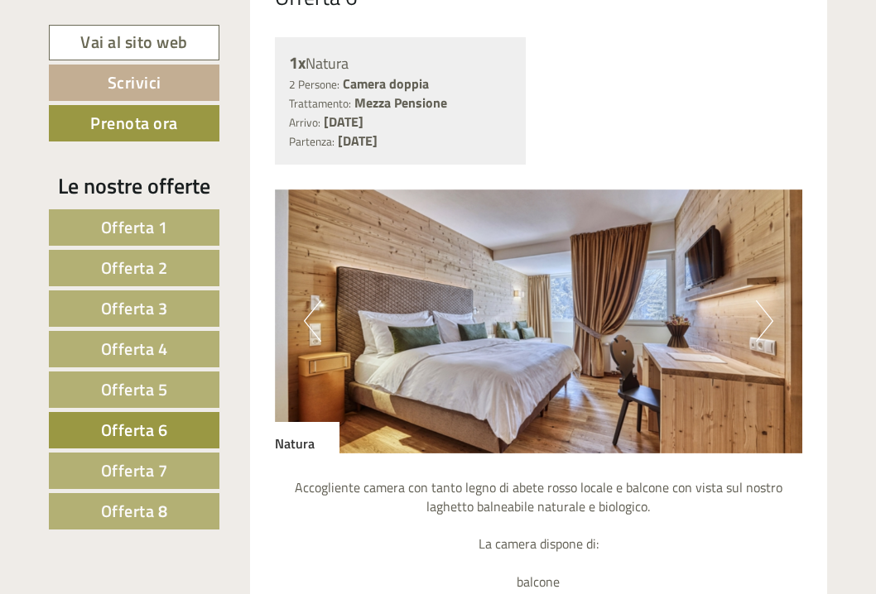
click at [142, 458] on span "Offerta 7" at bounding box center [134, 471] width 67 height 26
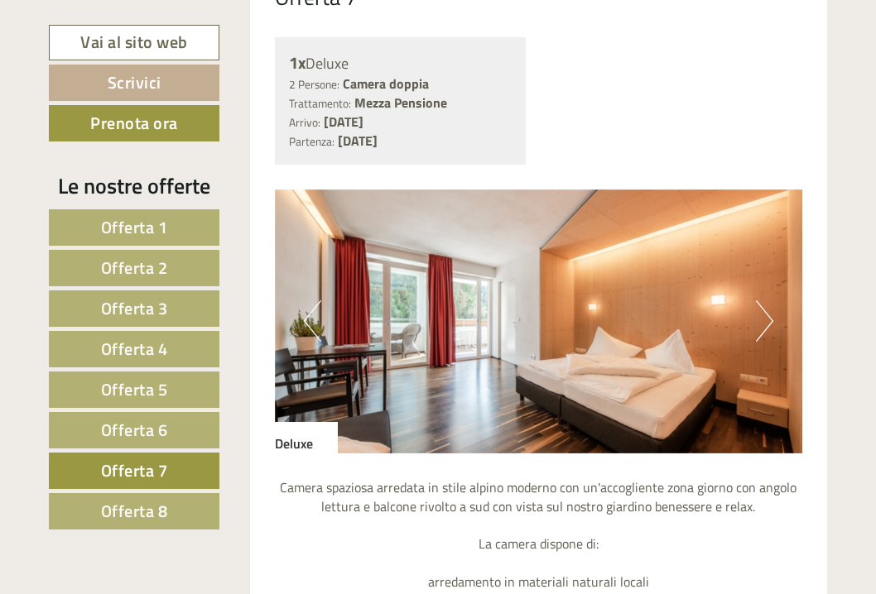
scroll to position [1127, 0]
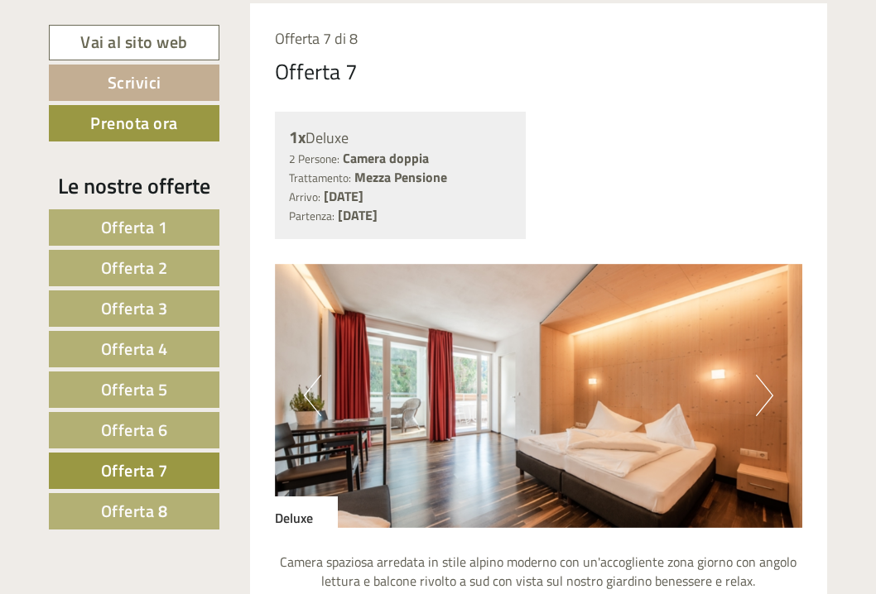
click at [170, 421] on link "Offerta 6" at bounding box center [134, 430] width 171 height 36
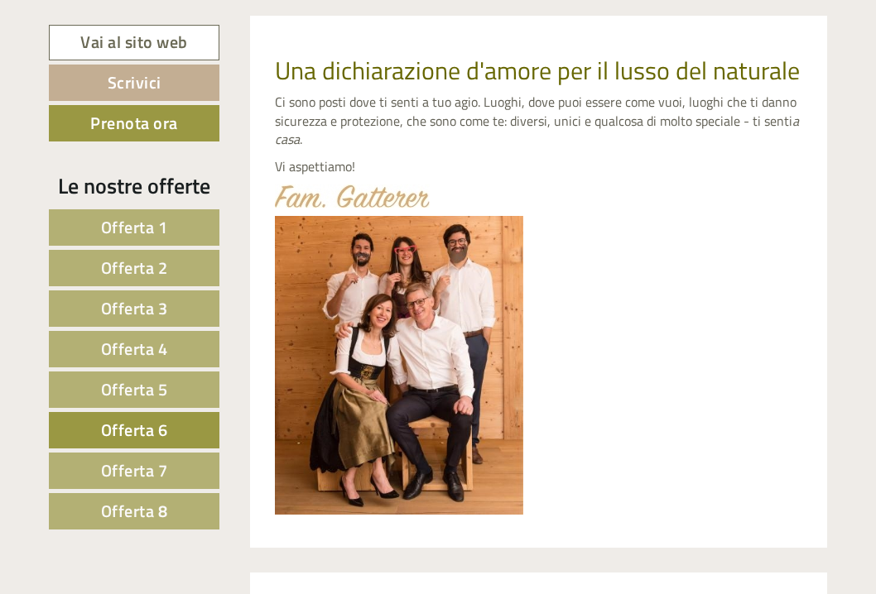
scroll to position [561, 0]
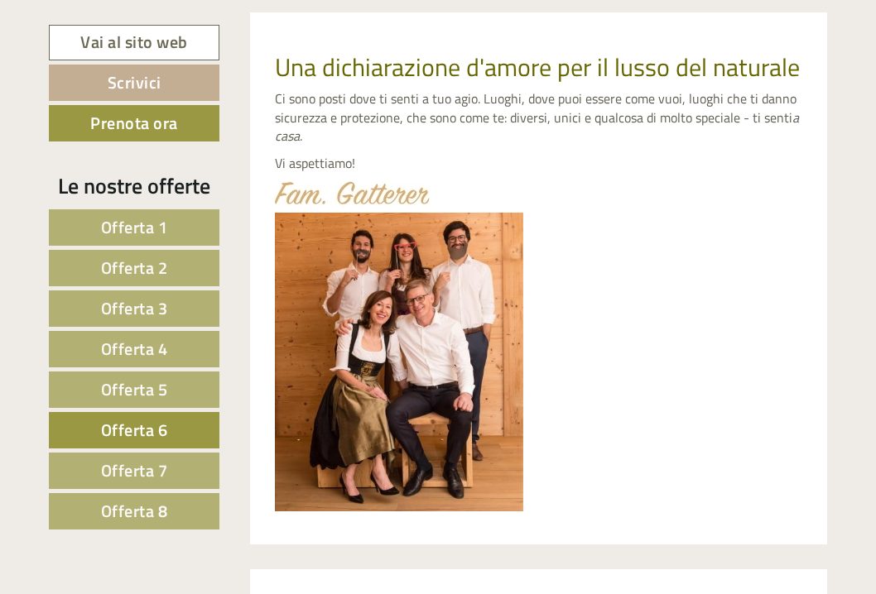
click at [153, 387] on span "Offerta 5" at bounding box center [134, 390] width 67 height 26
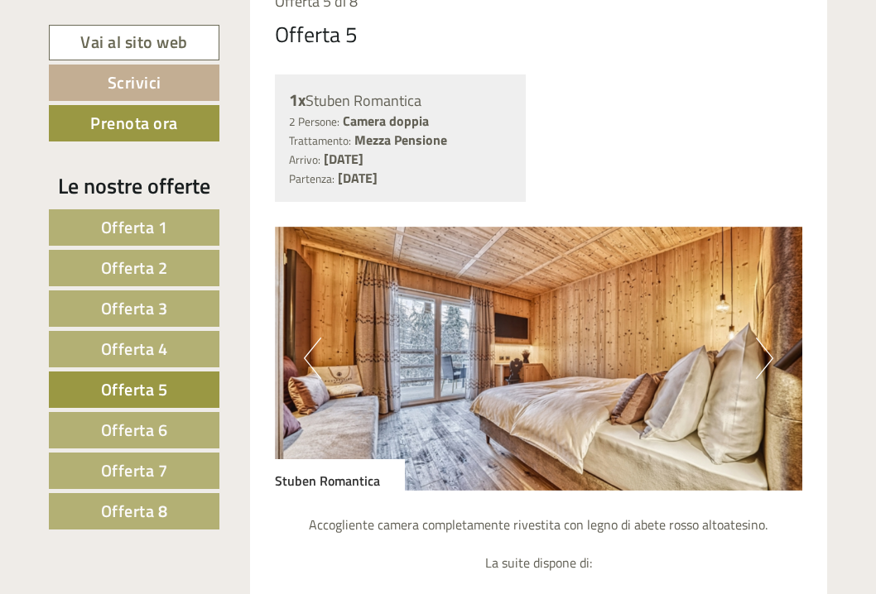
click at [169, 349] on link "Offerta 4" at bounding box center [134, 349] width 171 height 36
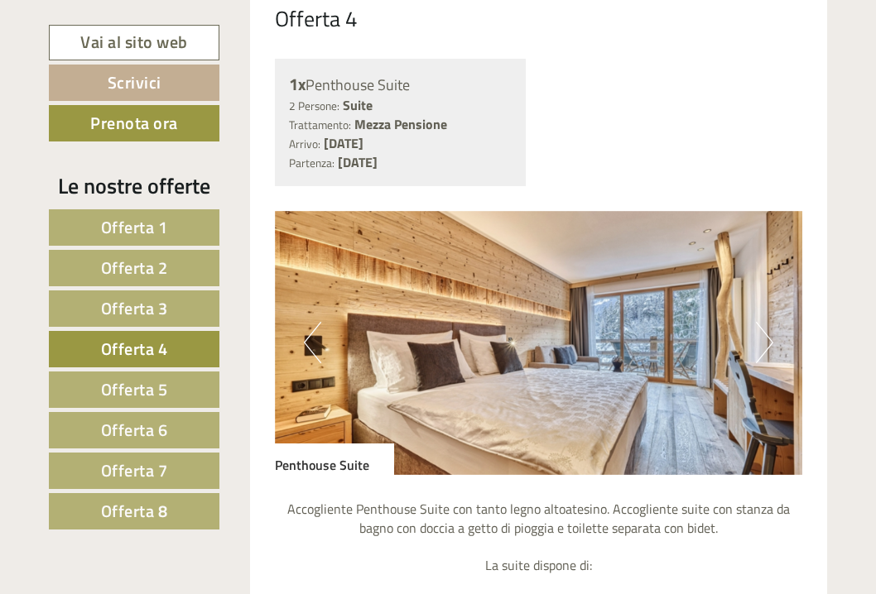
scroll to position [1188, 0]
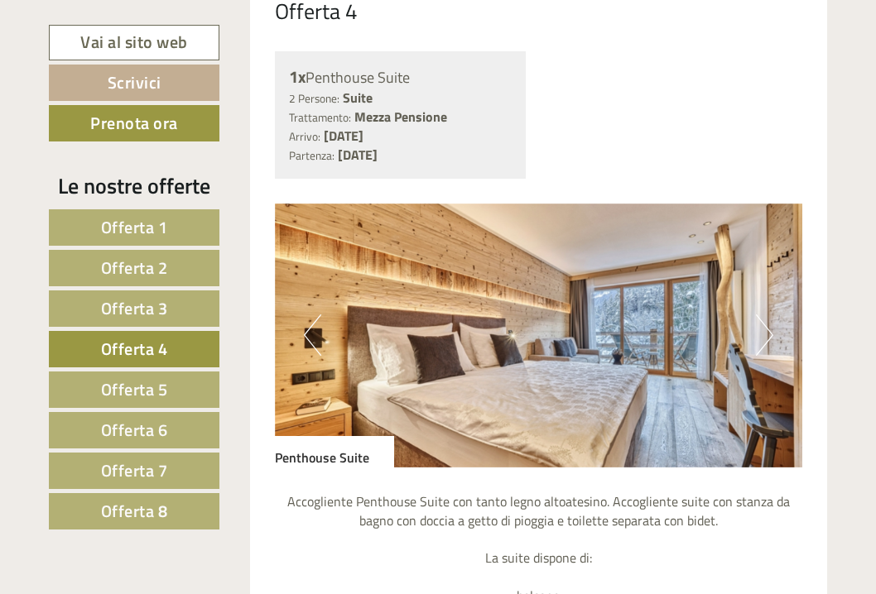
click at [758, 325] on button "Next" at bounding box center [764, 335] width 17 height 41
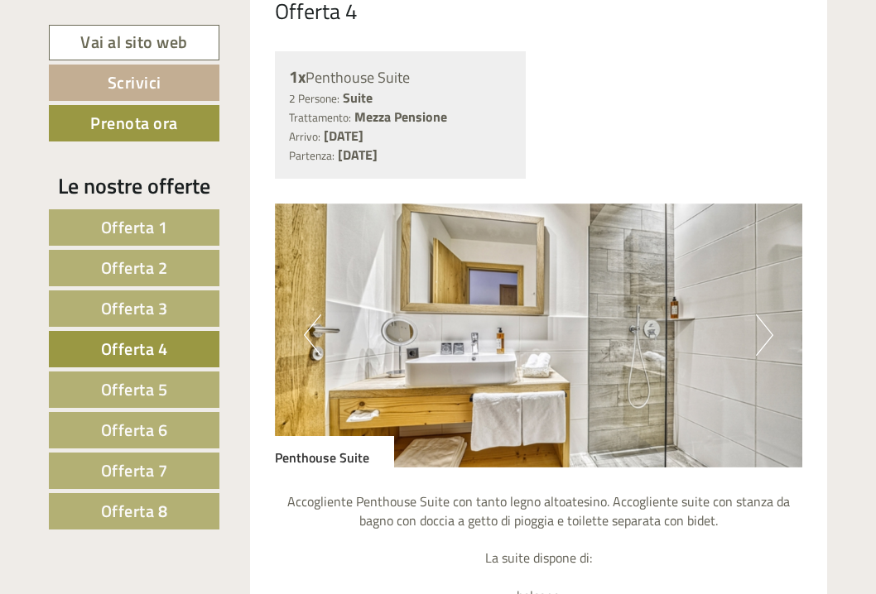
click at [758, 328] on button "Next" at bounding box center [764, 335] width 17 height 41
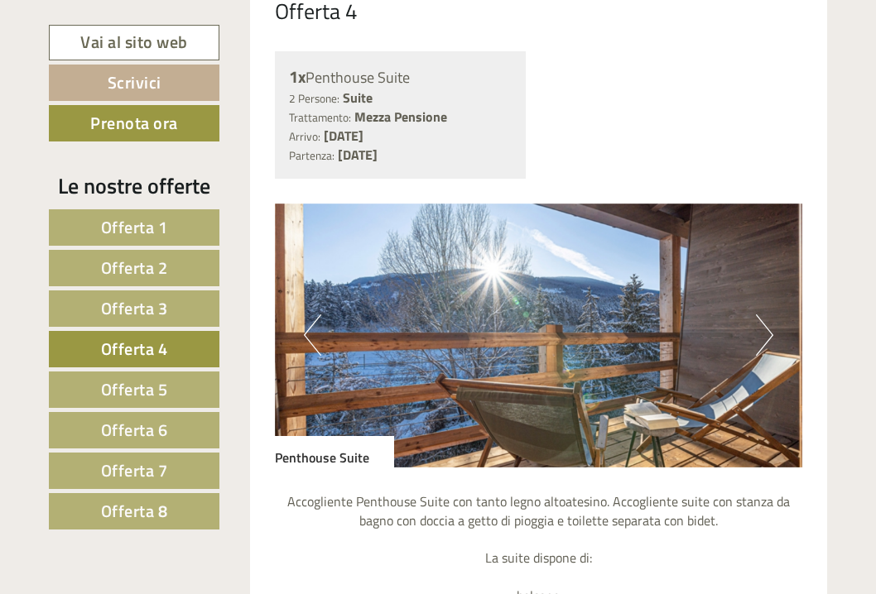
click at [758, 329] on button "Next" at bounding box center [764, 335] width 17 height 41
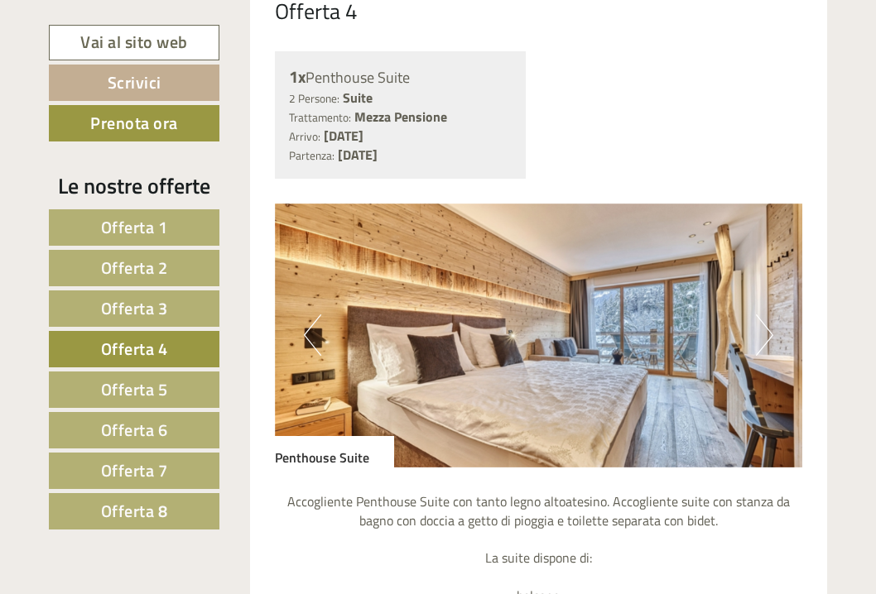
click at [758, 329] on button "Next" at bounding box center [764, 335] width 17 height 41
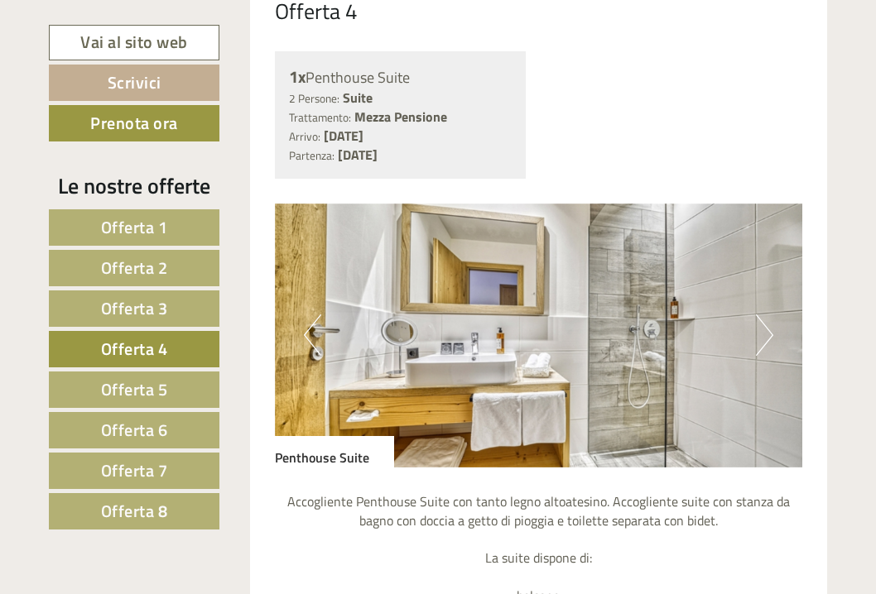
click at [758, 329] on button "Next" at bounding box center [764, 335] width 17 height 41
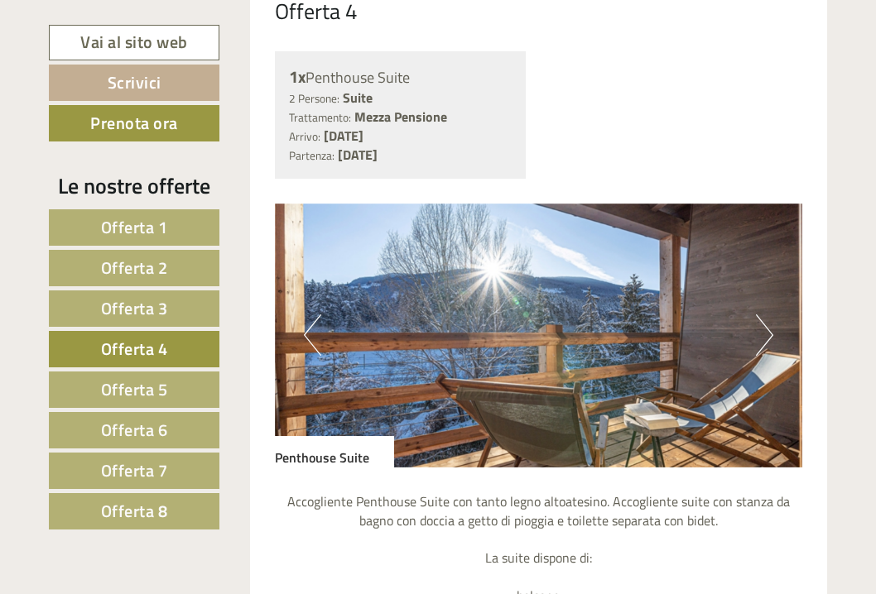
click at [758, 329] on button "Next" at bounding box center [764, 335] width 17 height 41
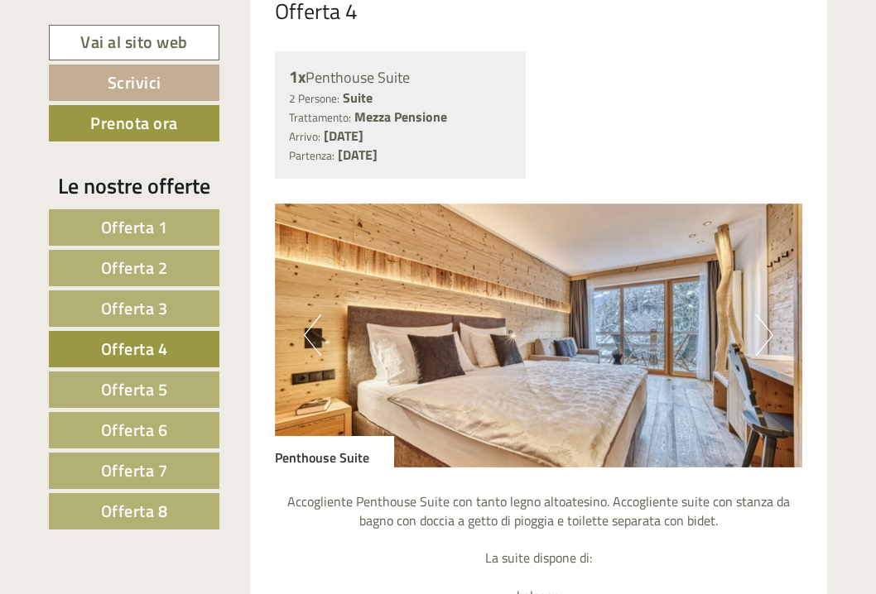
click at [758, 329] on button "Next" at bounding box center [764, 335] width 17 height 41
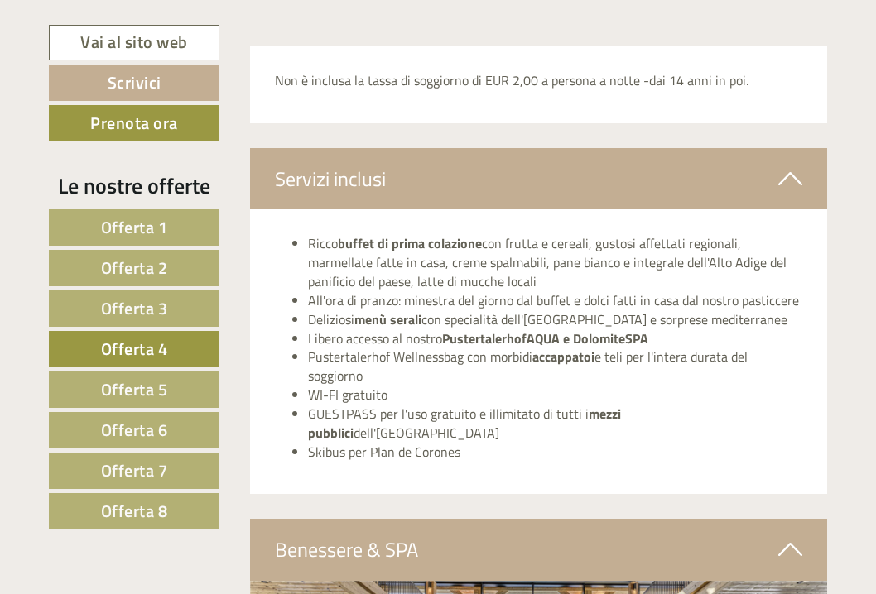
scroll to position [2510, 0]
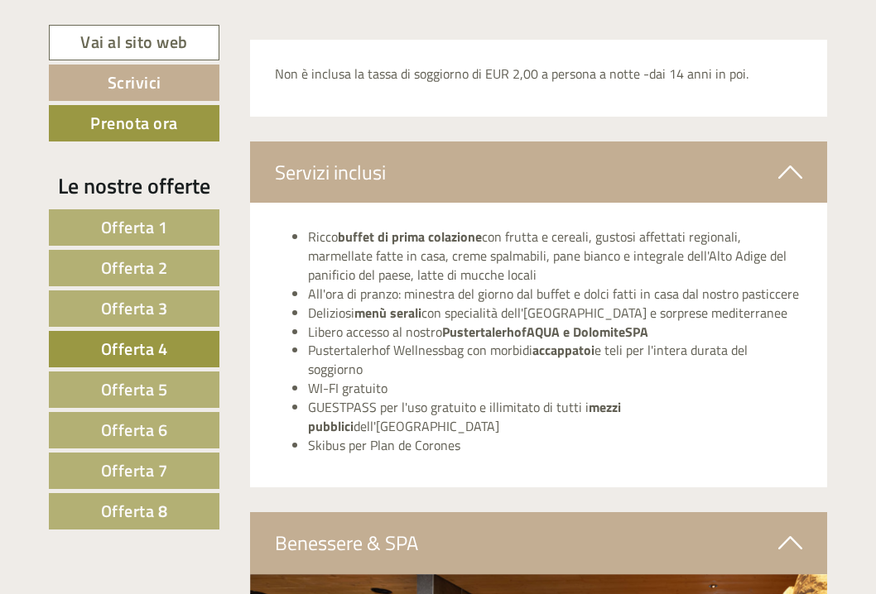
click at [185, 304] on link "Offerta 3" at bounding box center [134, 309] width 171 height 36
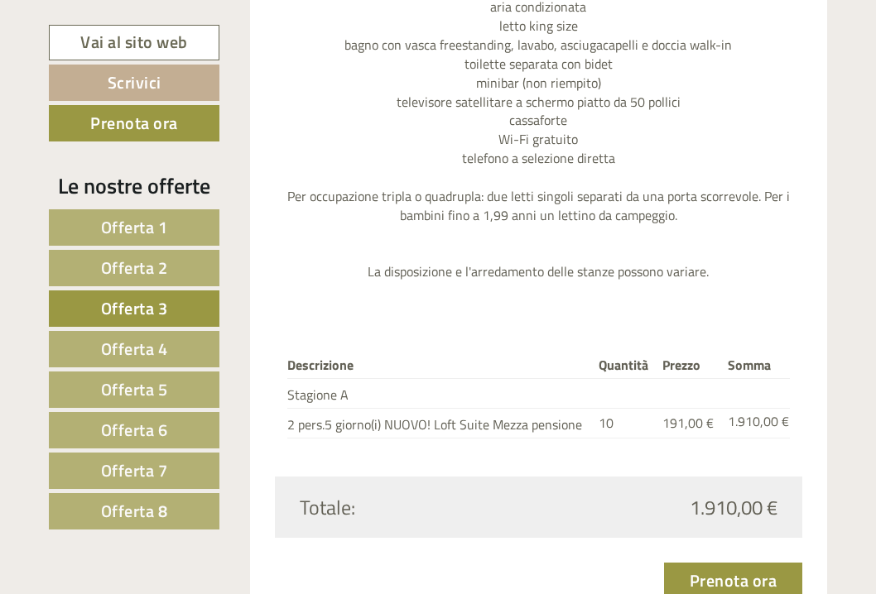
scroll to position [1859, 0]
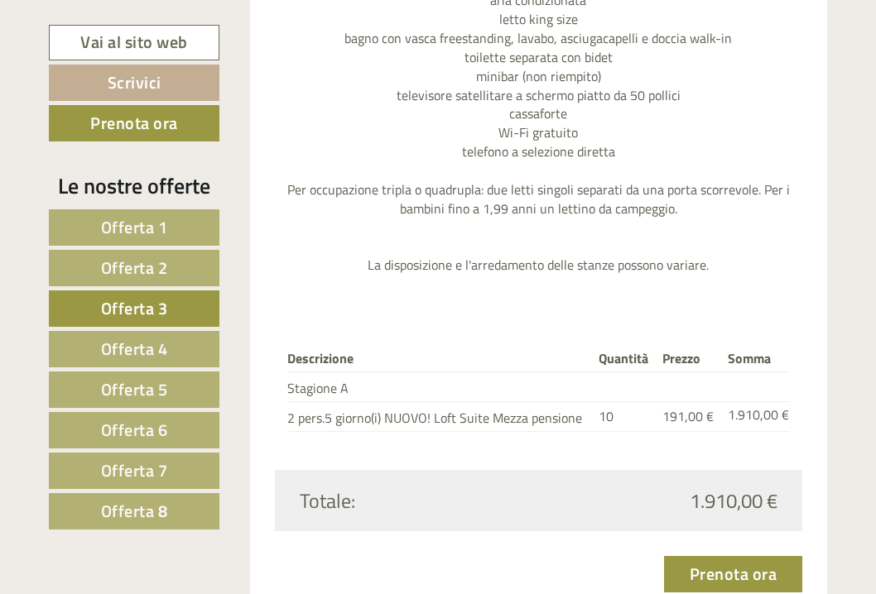
click at [122, 386] on span "Offerta 5" at bounding box center [134, 390] width 67 height 26
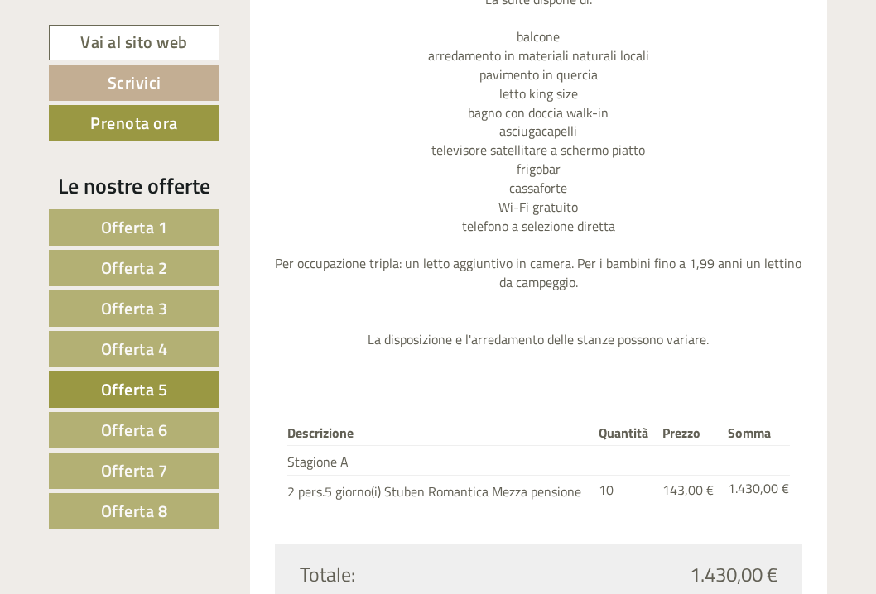
click at [173, 435] on link "Offerta 6" at bounding box center [134, 430] width 171 height 36
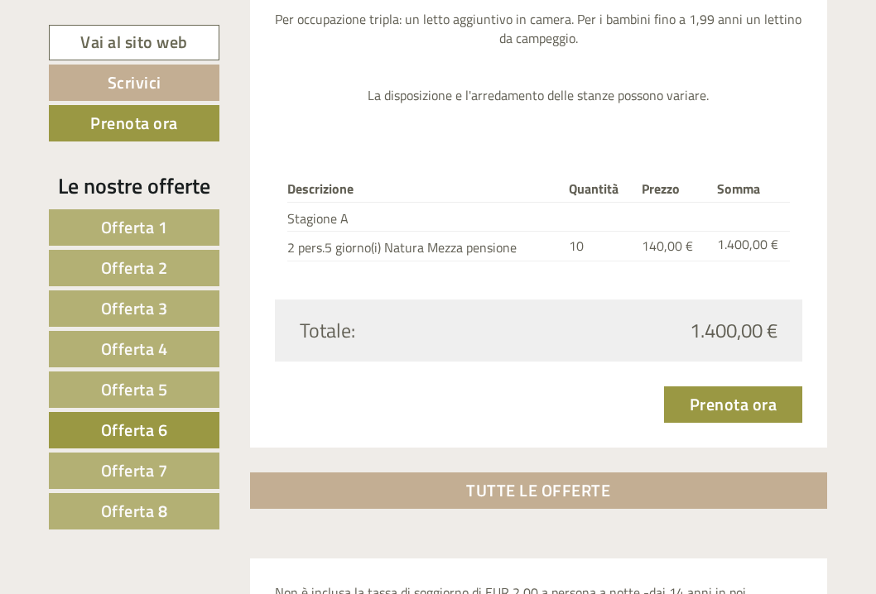
scroll to position [1988, 0]
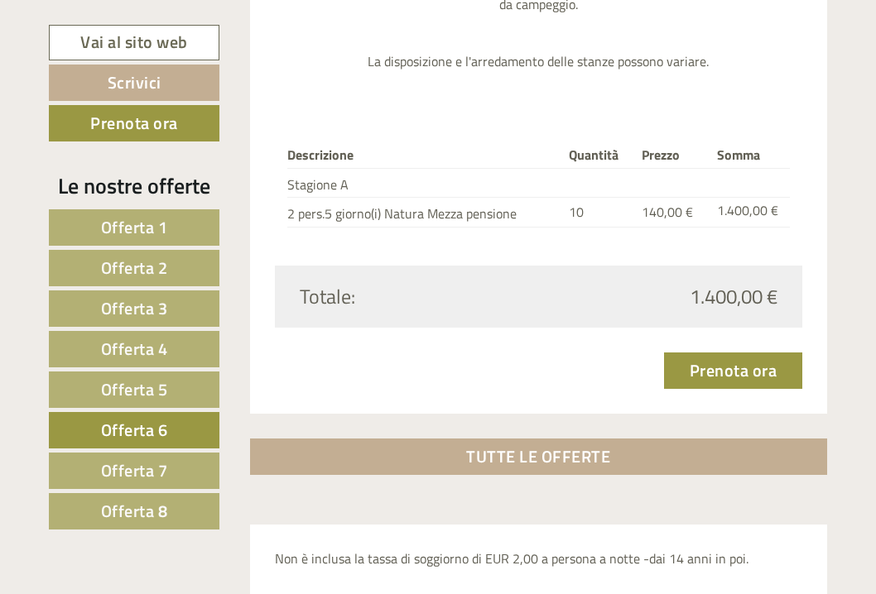
click at [137, 461] on span "Offerta 7" at bounding box center [134, 471] width 67 height 26
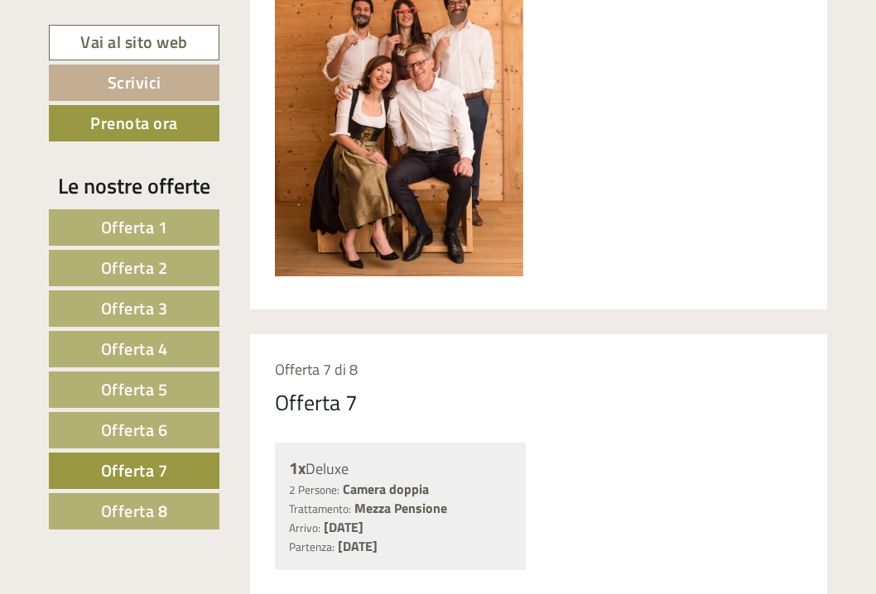
scroll to position [797, 0]
